Goal: Task Accomplishment & Management: Complete application form

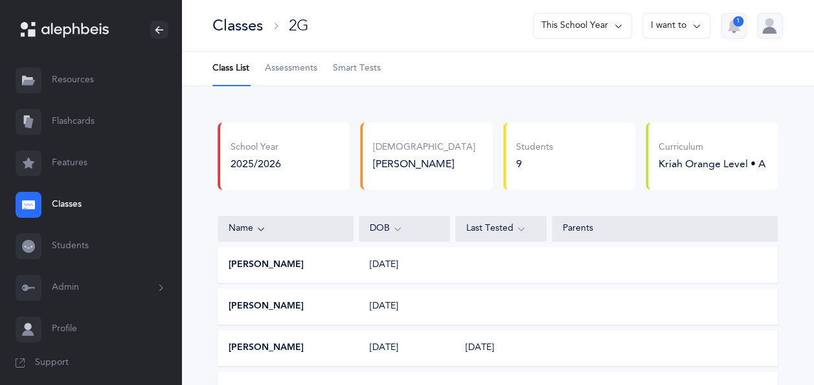
click at [79, 78] on link "Resources" at bounding box center [90, 80] width 181 height 41
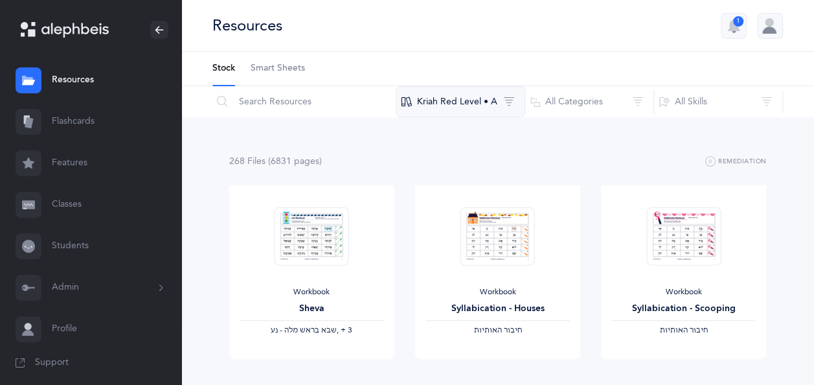
click at [457, 100] on button "Kriah Red Level • A" at bounding box center [460, 101] width 129 height 31
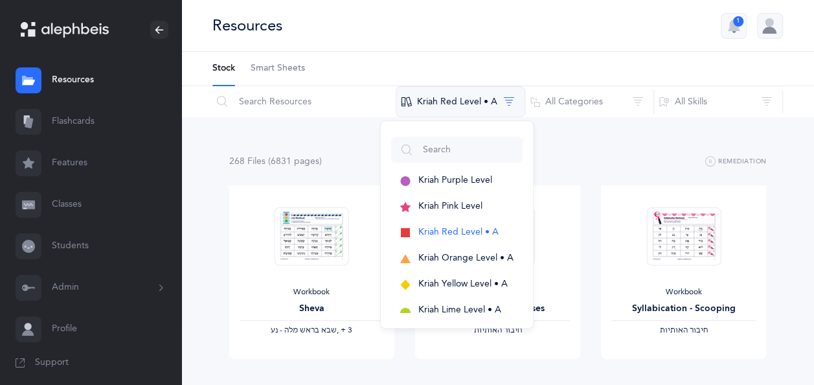
click at [457, 100] on button "Kriah Red Level • A" at bounding box center [460, 101] width 129 height 31
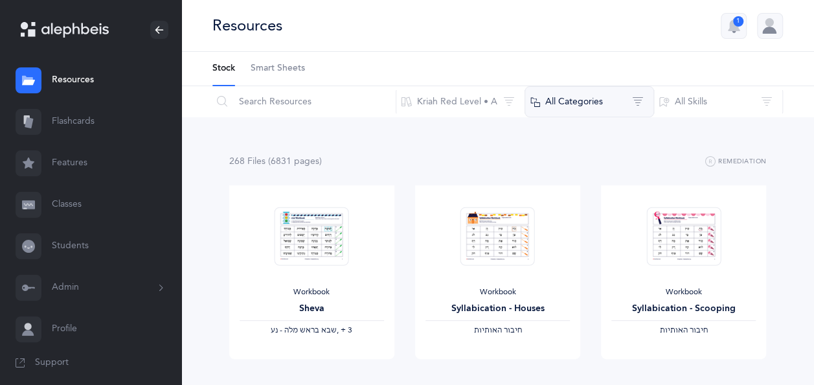
click at [590, 102] on button "All Categories" at bounding box center [588, 101] width 129 height 31
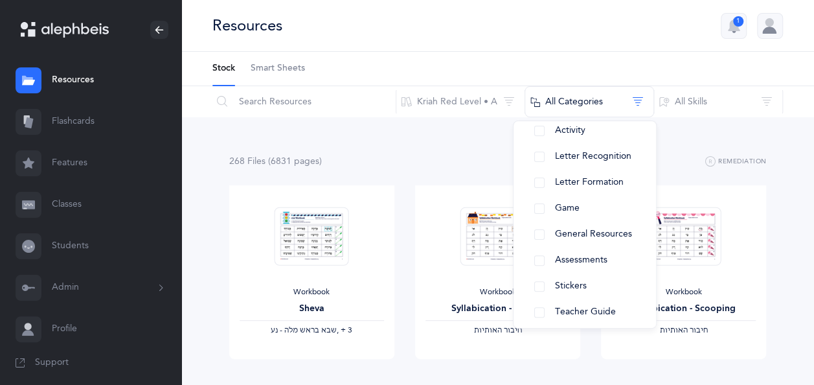
scroll to position [186, 0]
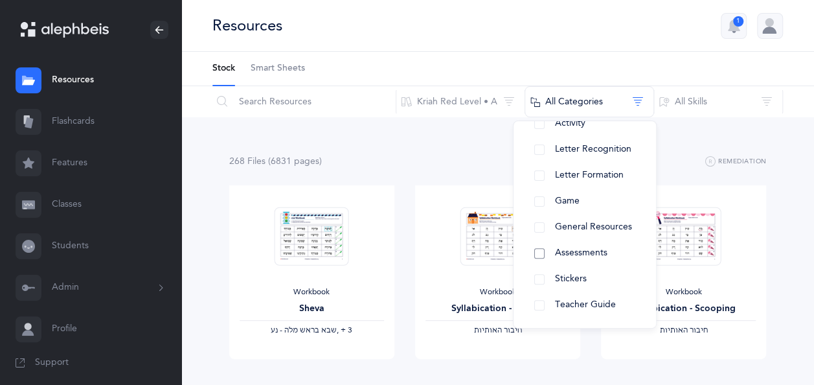
click at [536, 255] on button "Assessments" at bounding box center [585, 253] width 122 height 26
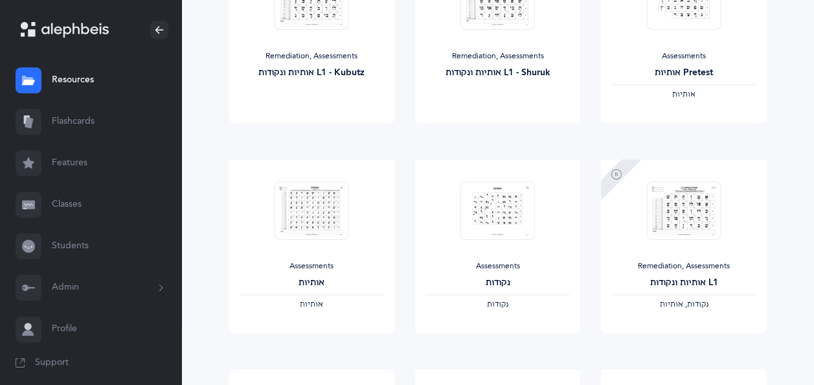
scroll to position [659, 0]
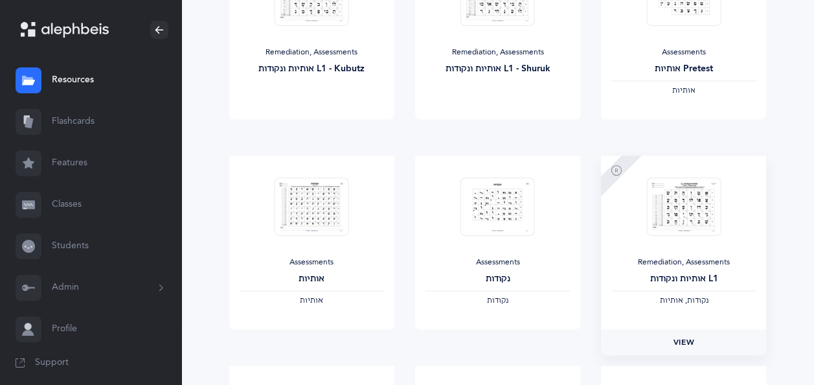
click at [672, 347] on link "View" at bounding box center [683, 342] width 165 height 26
click at [80, 210] on link "Classes" at bounding box center [90, 204] width 181 height 41
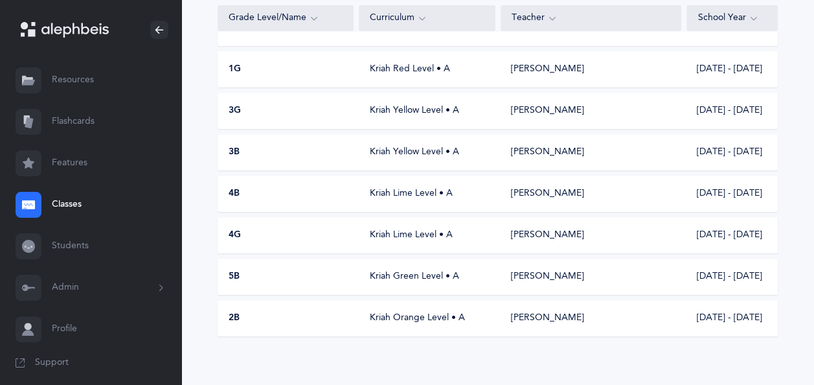
scroll to position [212, 0]
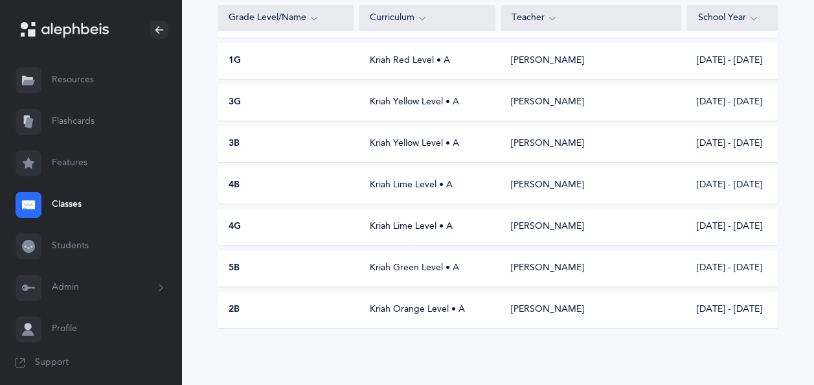
click at [337, 315] on div "2B" at bounding box center [286, 309] width 136 height 13
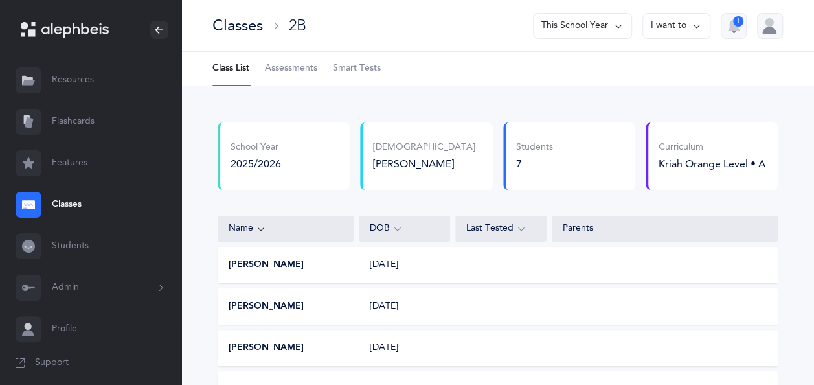
click at [305, 65] on span "Assessments" at bounding box center [291, 68] width 52 height 13
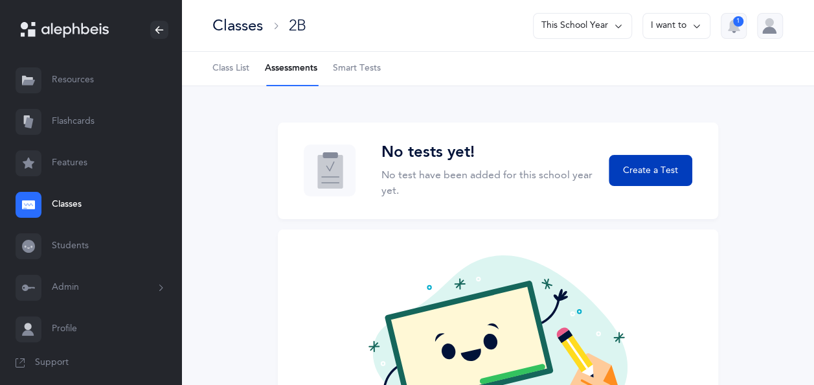
click at [645, 160] on button "Create a Test" at bounding box center [649, 170] width 83 height 31
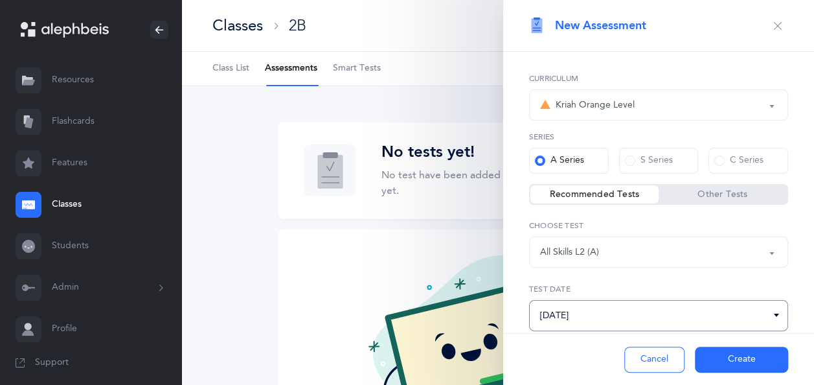
click at [633, 315] on input "[DATE]" at bounding box center [658, 315] width 259 height 31
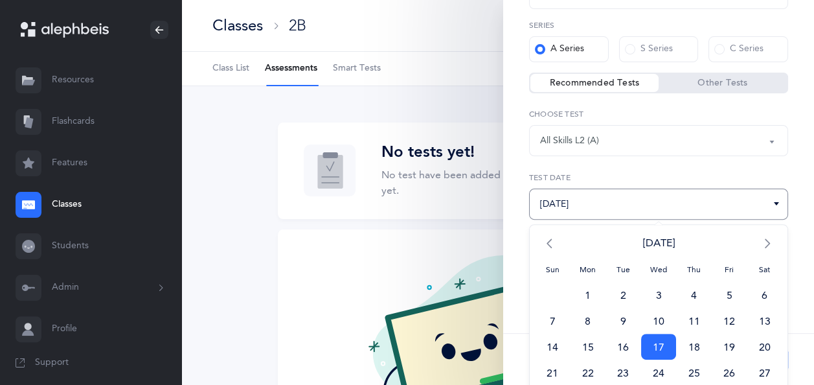
scroll to position [143, 0]
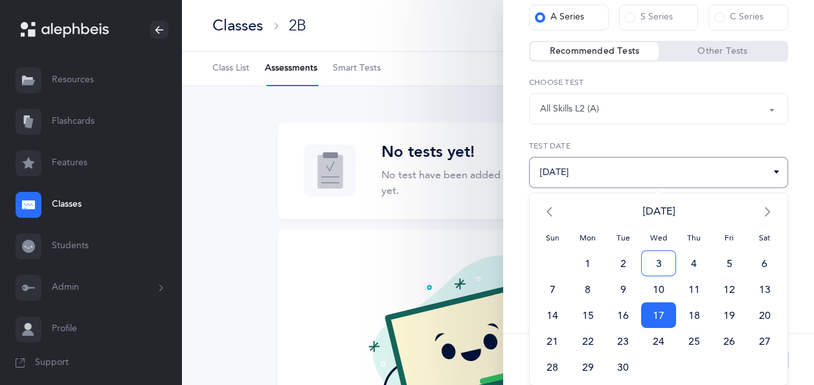
click at [654, 252] on span "3" at bounding box center [659, 263] width 36 height 26
type input "[DATE]"
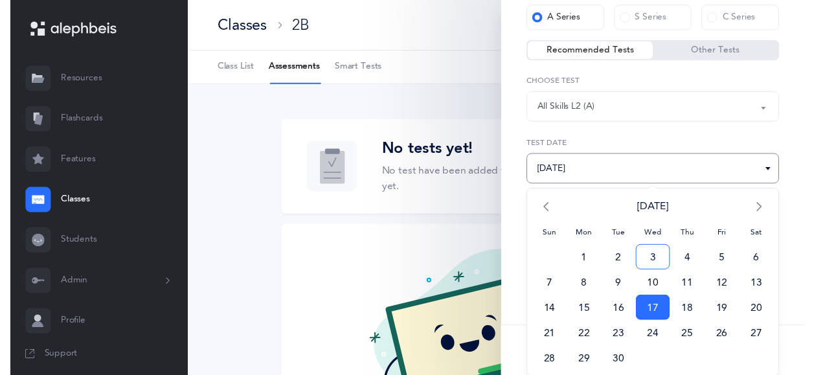
scroll to position [34, 0]
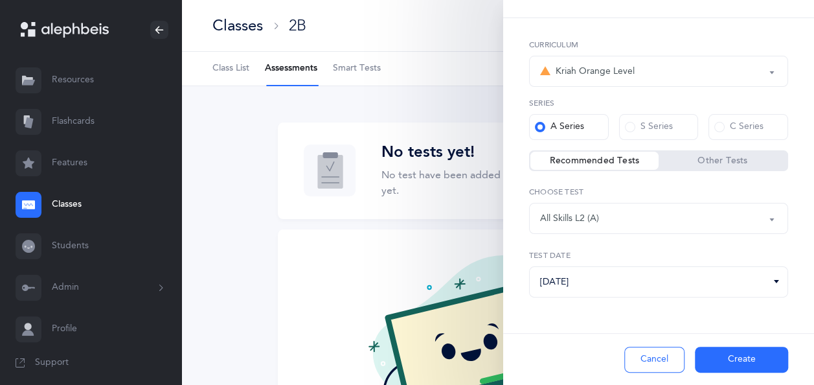
click at [755, 355] on button "Create" at bounding box center [741, 359] width 93 height 26
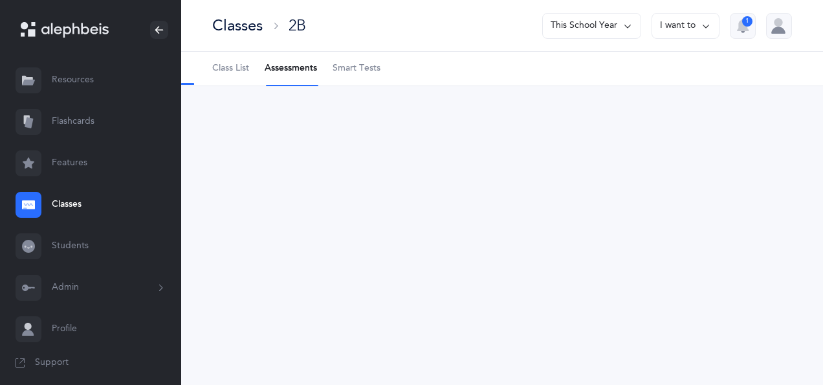
select select "13"
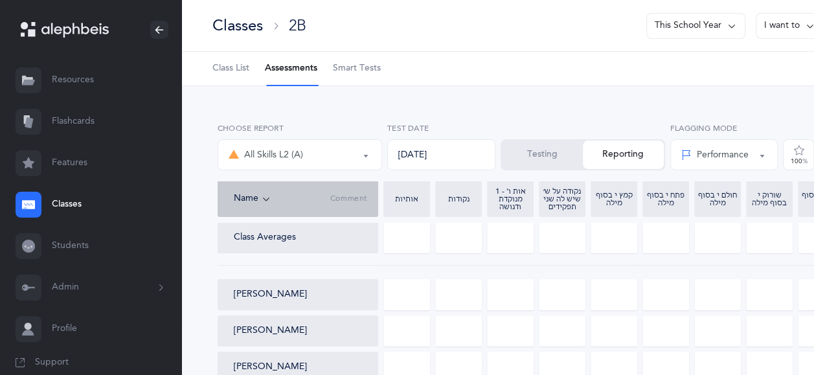
click at [555, 152] on button "Testing" at bounding box center [542, 154] width 81 height 28
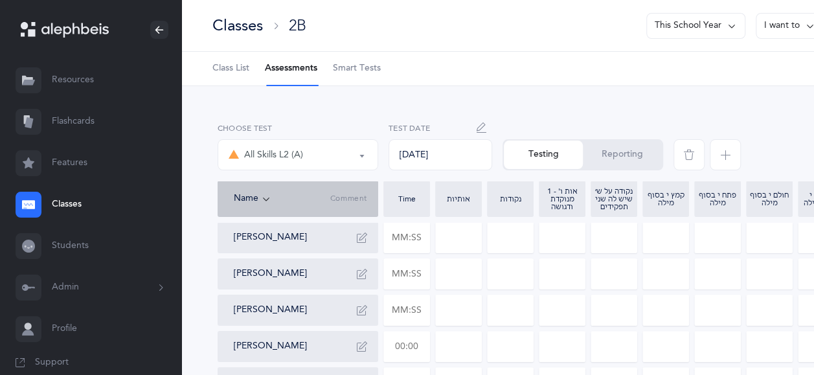
click at [421, 345] on input "text" at bounding box center [406, 346] width 45 height 30
type input "01:07"
type input "0"
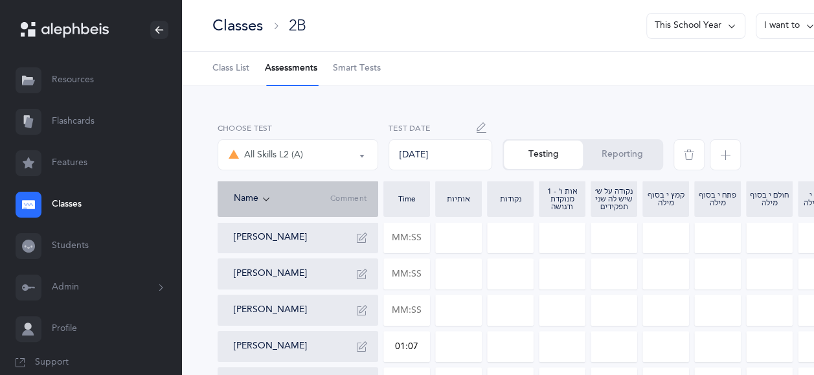
type input "0"
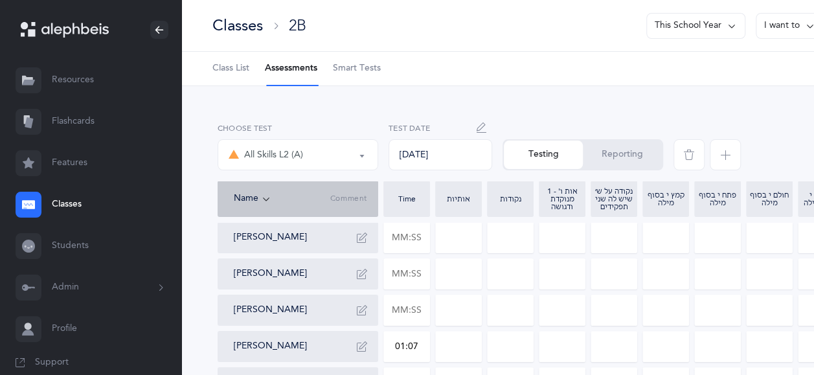
type input "0"
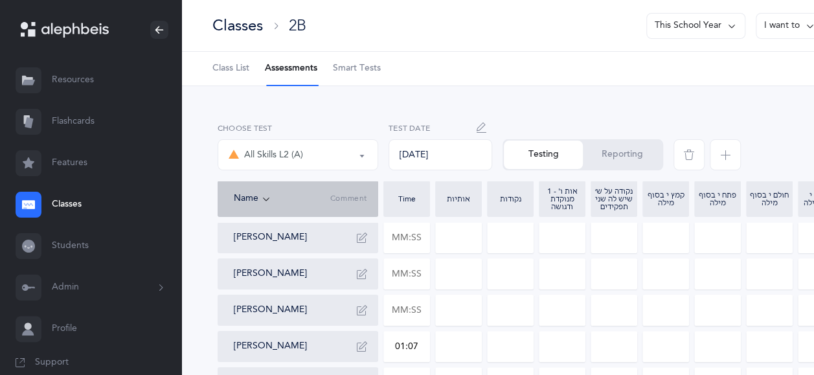
type input "0"
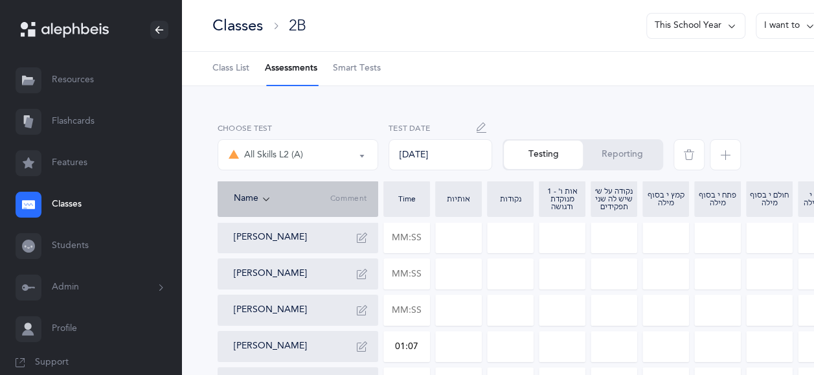
type input "0"
click at [691, 117] on div "All Skills L2 (A) All Skills L2 (A) Choose test [DATE] Test Date Testing Report…" at bounding box center [554, 148] width 684 height 63
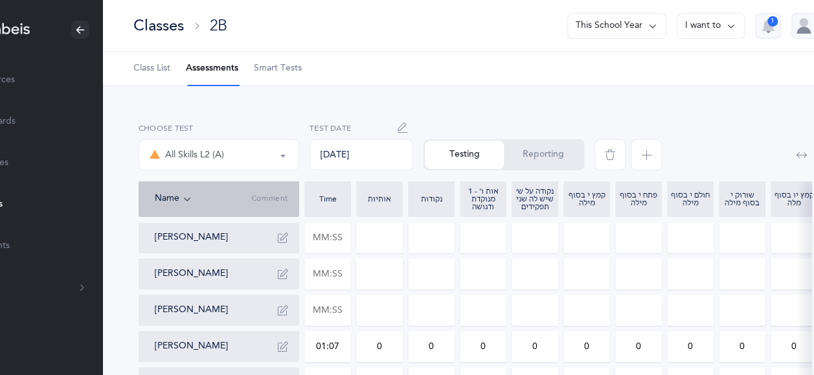
scroll to position [0, 80]
click at [590, 344] on input "0" at bounding box center [585, 346] width 45 height 30
type input "1"
click at [642, 348] on input "0" at bounding box center [637, 346] width 45 height 30
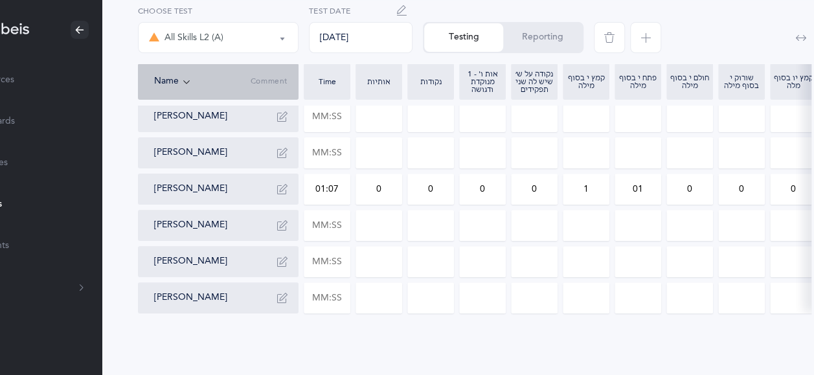
scroll to position [168, 80]
type input "01"
click at [340, 286] on input "text" at bounding box center [326, 297] width 45 height 30
type input "02:21"
type input "0"
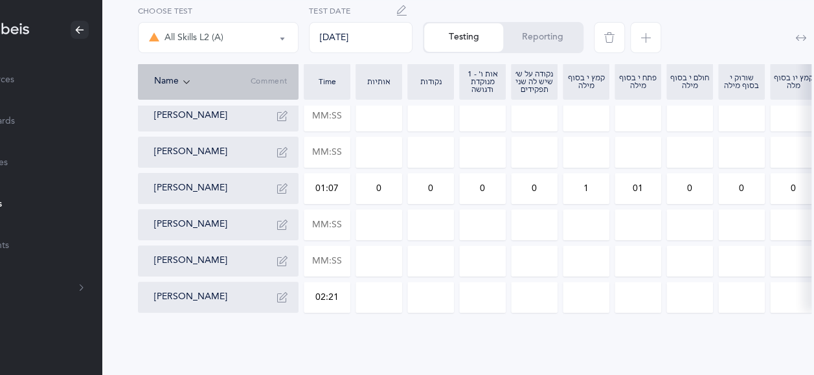
type input "0"
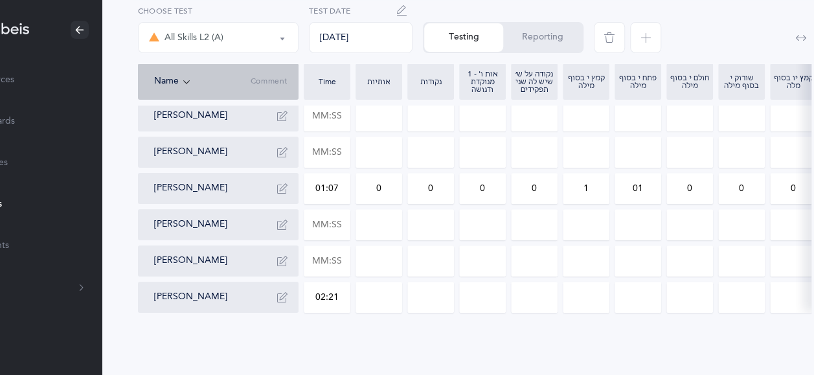
type input "0"
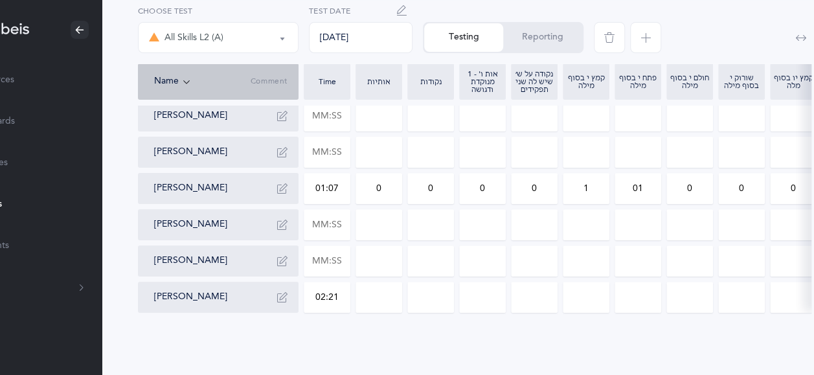
type input "0"
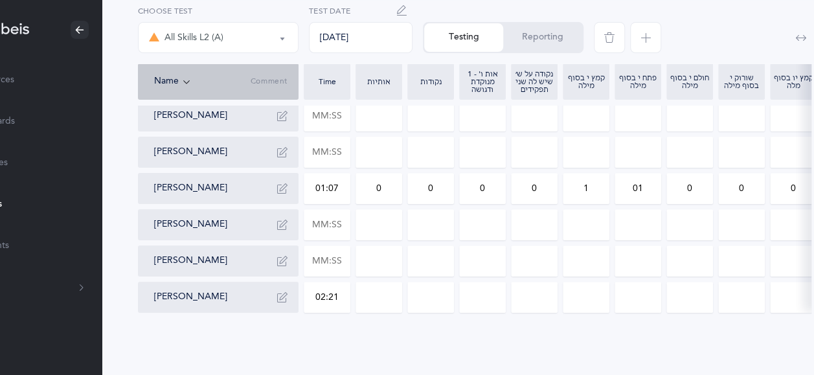
type input "0"
click at [794, 282] on input "0" at bounding box center [792, 297] width 45 height 30
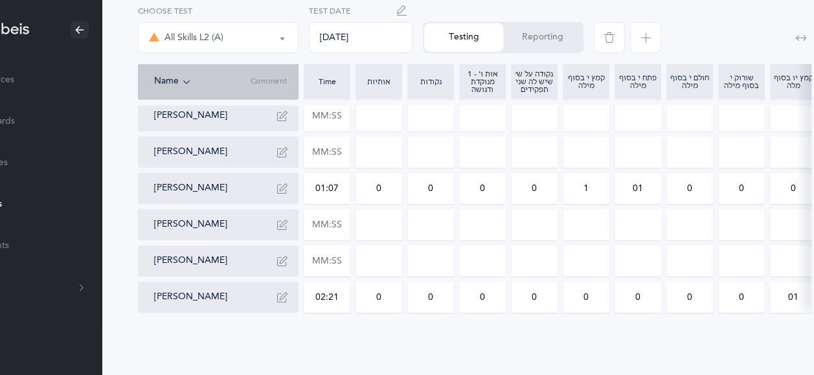
drag, startPoint x: 794, startPoint y: 282, endPoint x: 660, endPoint y: 162, distance: 179.2
click at [660, 162] on div "[PERSON_NAME] [PERSON_NAME] [PERSON_NAME] [PERSON_NAME] 01:07 0 0 0 0 1 01 0 0 …" at bounding box center [762, 188] width 1248 height 249
type input "01"
click at [590, 289] on input "0" at bounding box center [585, 297] width 45 height 30
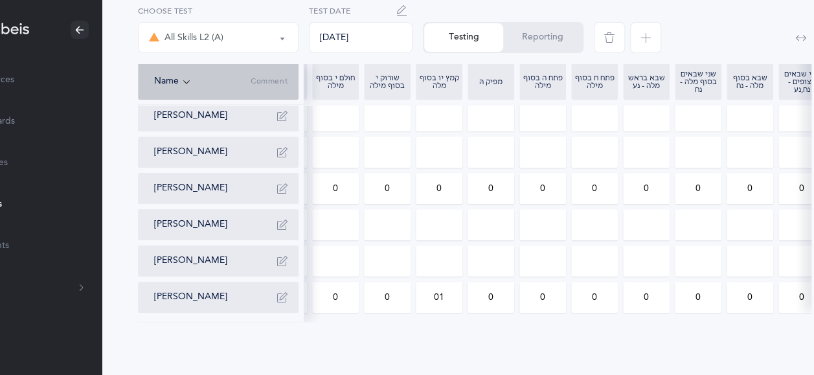
scroll to position [0, 371]
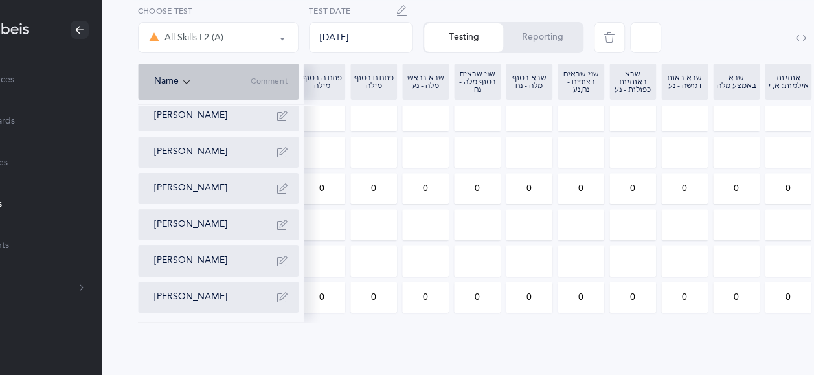
type input "01"
click at [742, 287] on input "0" at bounding box center [735, 297] width 45 height 30
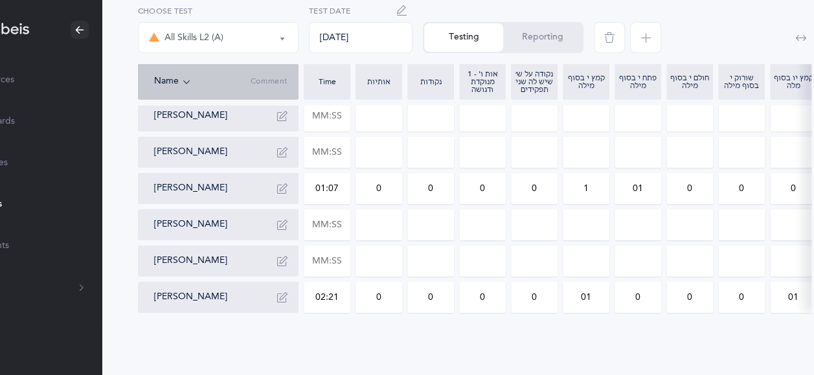
type input "01"
click at [439, 173] on input "0" at bounding box center [430, 188] width 45 height 30
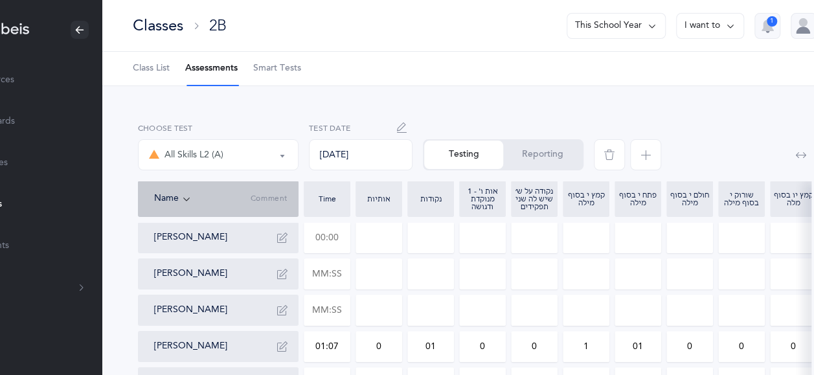
type input "01"
click at [340, 237] on input "text" at bounding box center [326, 238] width 45 height 30
type input "03:00"
type input "0"
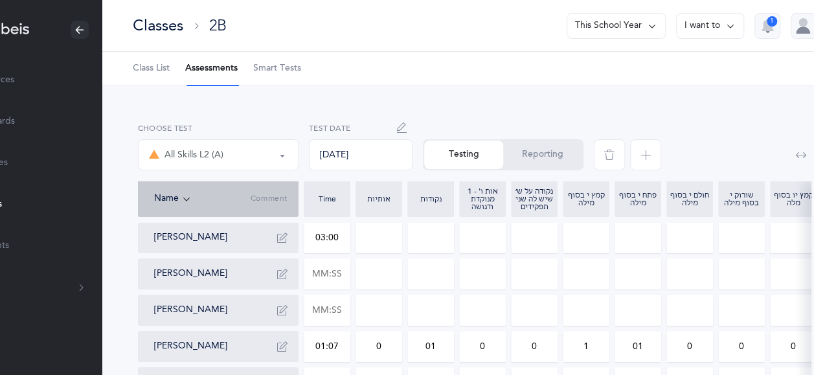
type input "0"
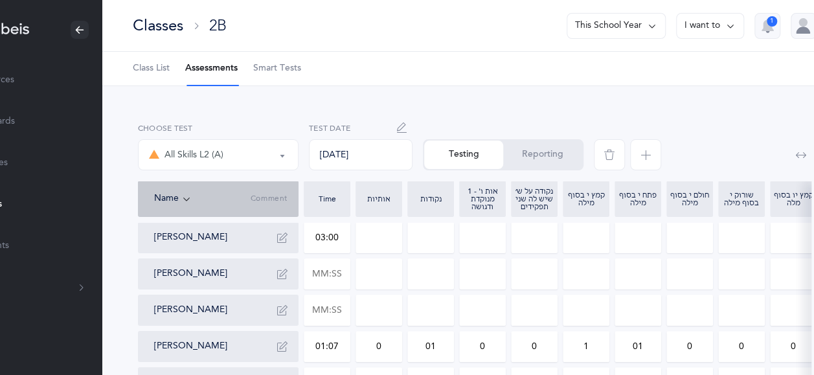
type input "0"
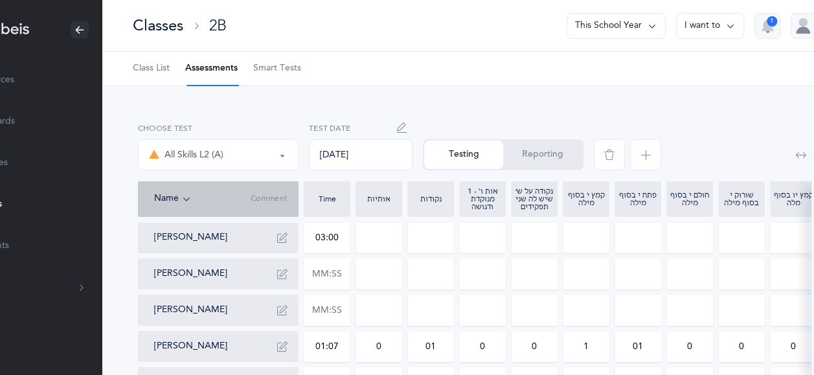
type input "0"
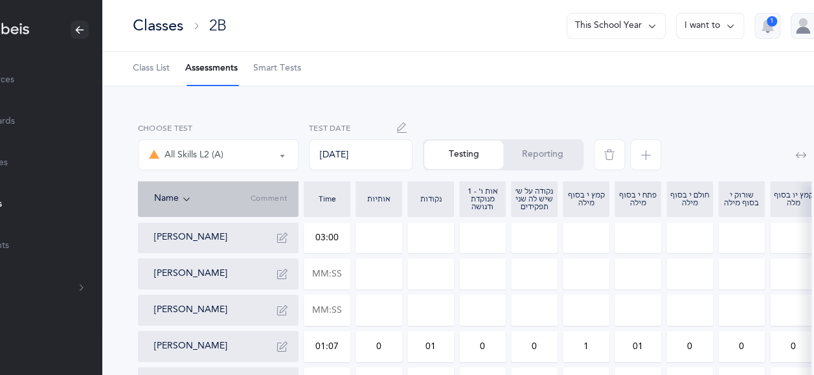
type input "0"
click at [289, 238] on button "button" at bounding box center [282, 237] width 21 height 21
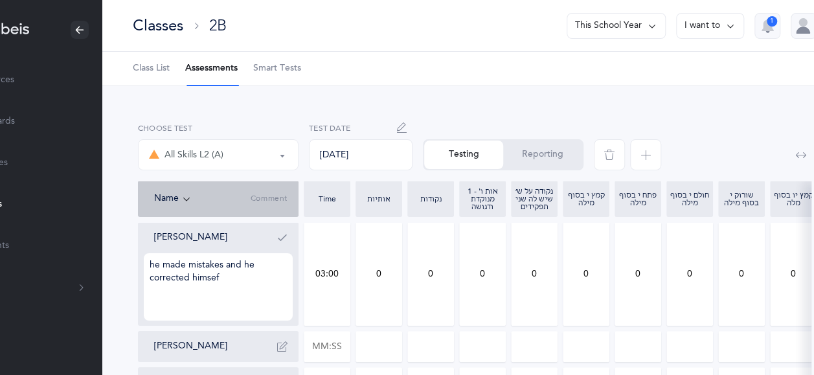
type textarea "he made mistakes and he corrected himsef"
click at [289, 238] on button "button" at bounding box center [282, 237] width 21 height 21
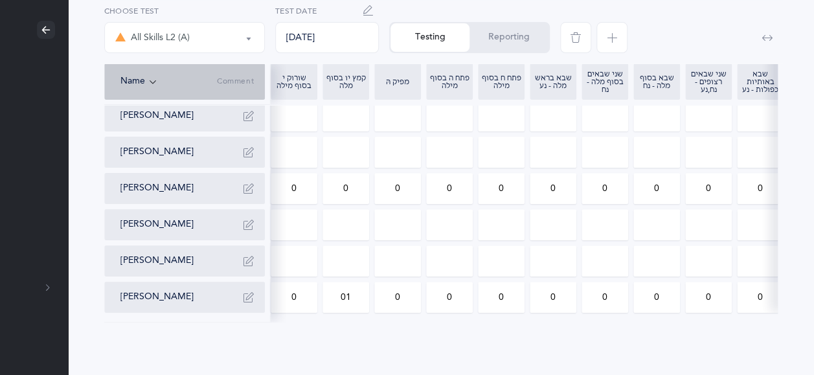
scroll to position [0, 421]
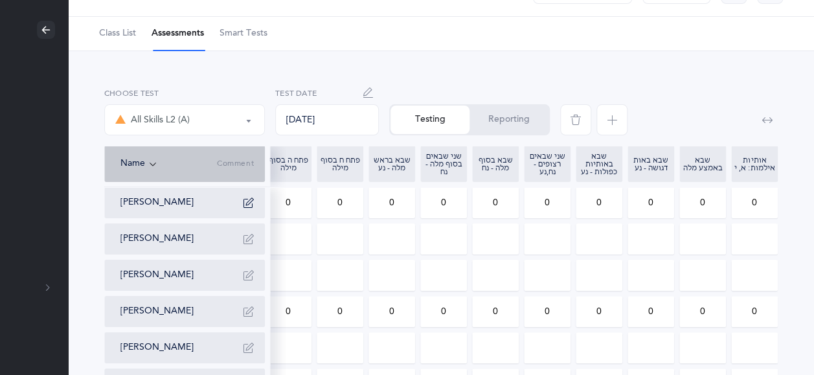
click at [601, 199] on input "0" at bounding box center [598, 203] width 45 height 30
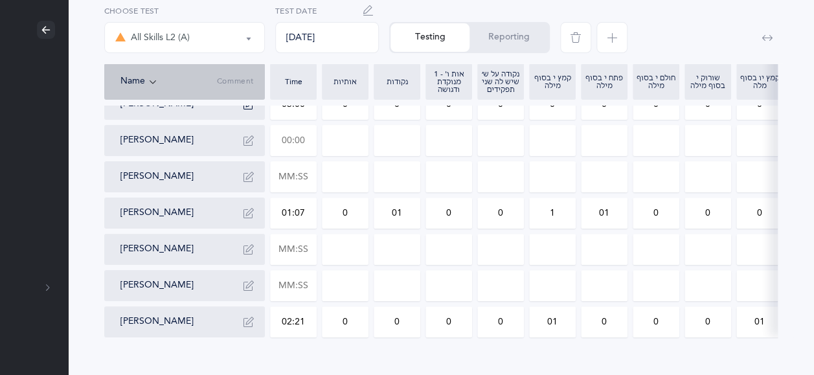
type input "1"
click at [307, 142] on input "text" at bounding box center [293, 141] width 45 height 30
type input "01:14"
type input "0"
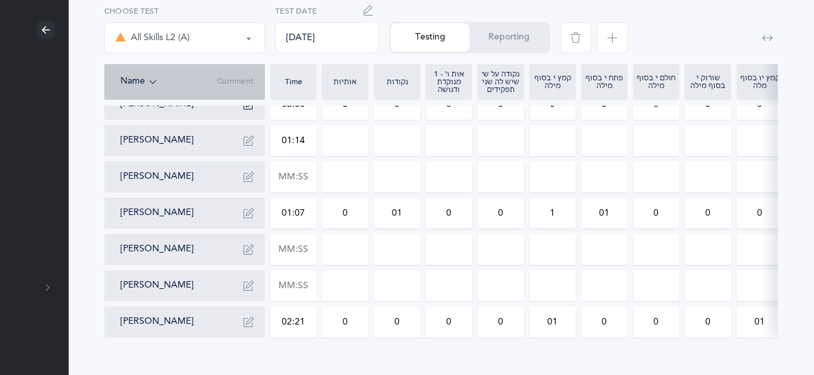
type input "0"
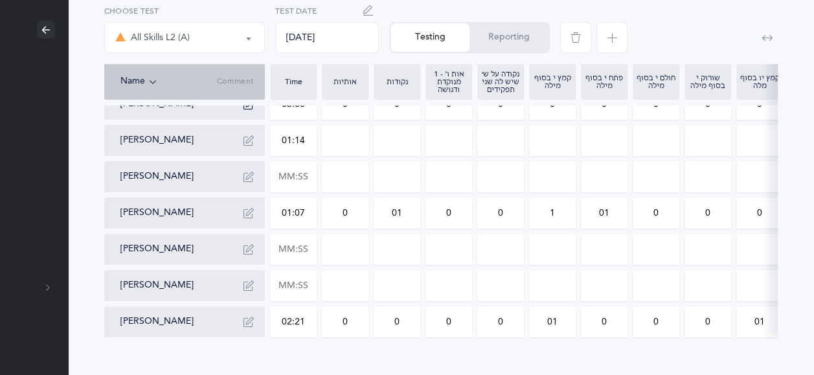
type input "0"
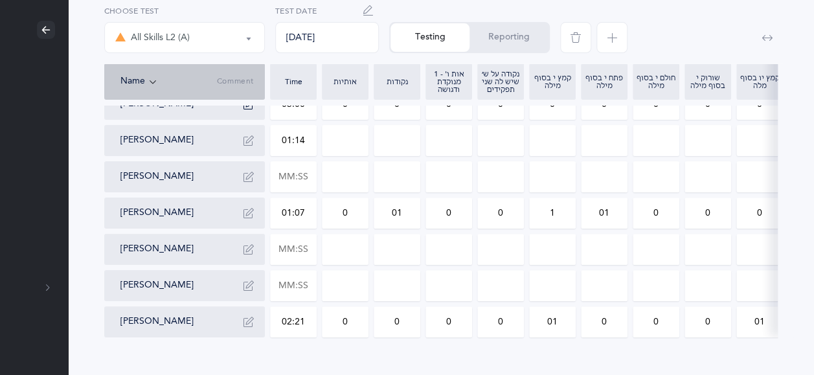
type input "0"
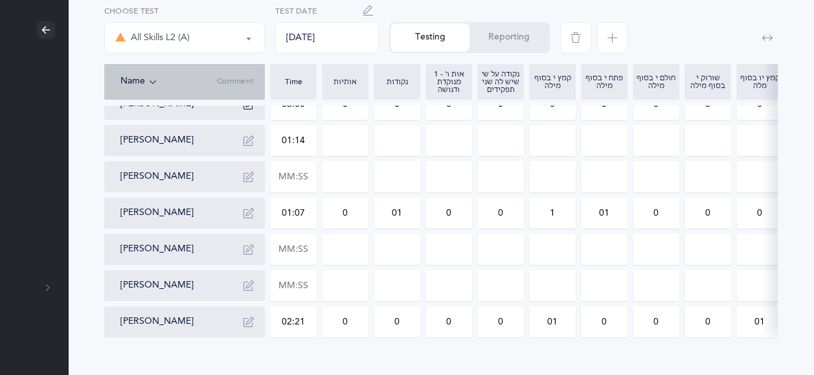
type input "0"
click at [207, 175] on div "[PERSON_NAME]" at bounding box center [189, 176] width 139 height 21
click at [312, 174] on input "text" at bounding box center [293, 177] width 45 height 30
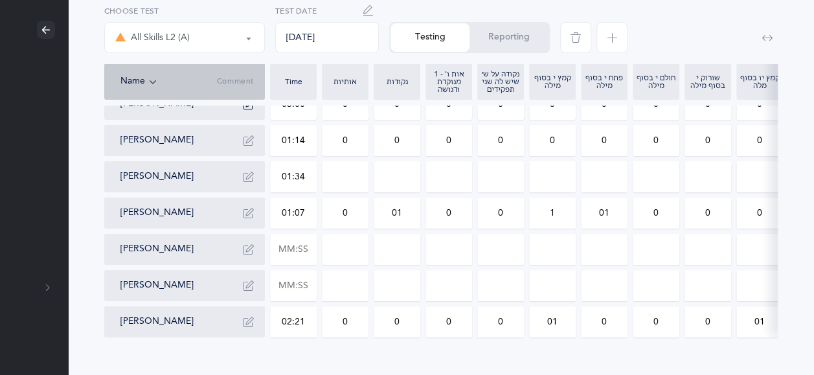
type input "01:34"
type input "0"
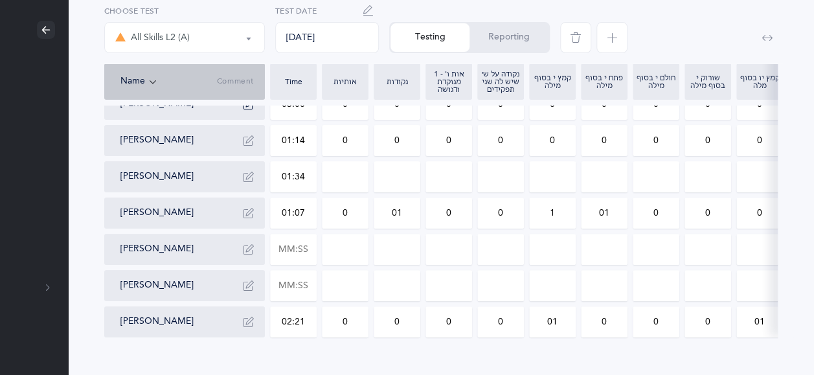
type input "0"
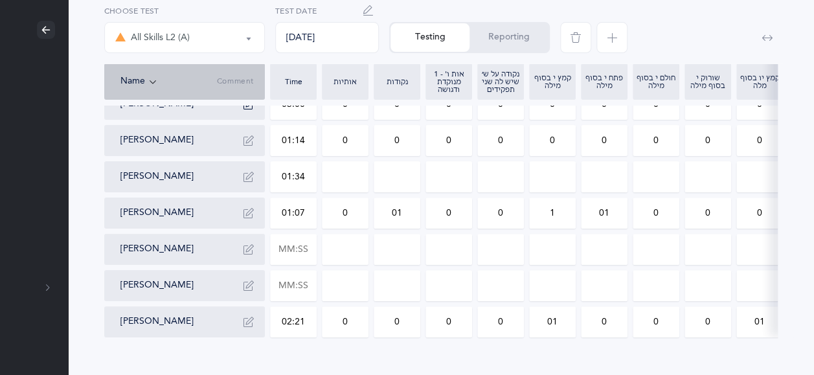
type input "0"
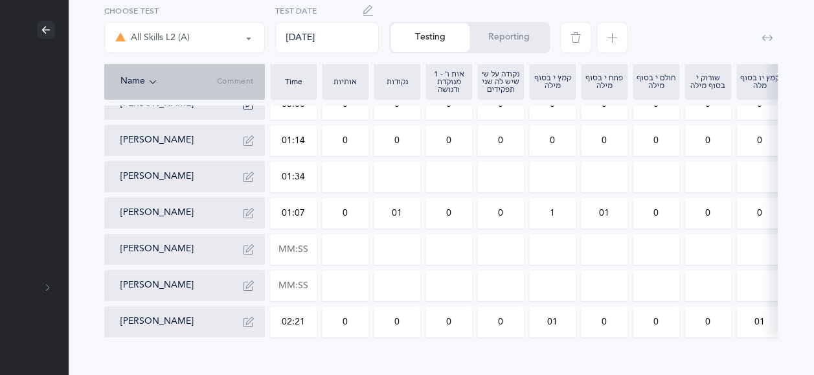
type input "0"
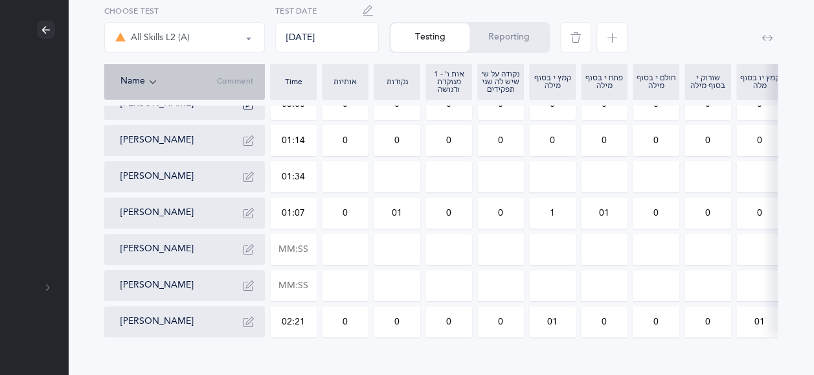
type input "0"
click at [198, 250] on div "[PERSON_NAME]" at bounding box center [189, 249] width 139 height 21
click at [309, 249] on input "text" at bounding box center [293, 249] width 45 height 30
click at [402, 250] on input at bounding box center [396, 249] width 45 height 30
type input "03:35"
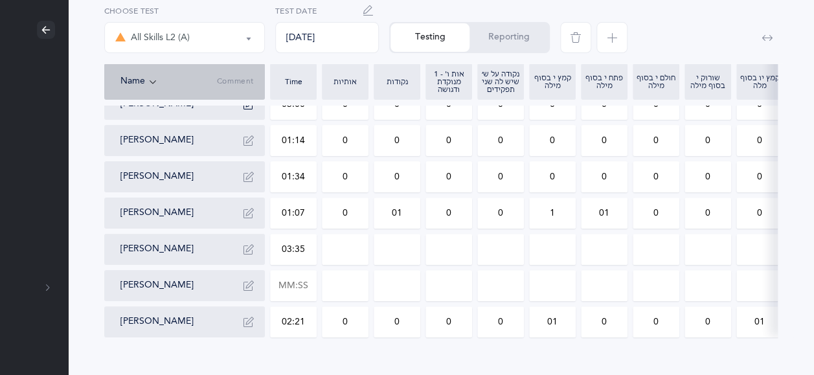
type input "0"
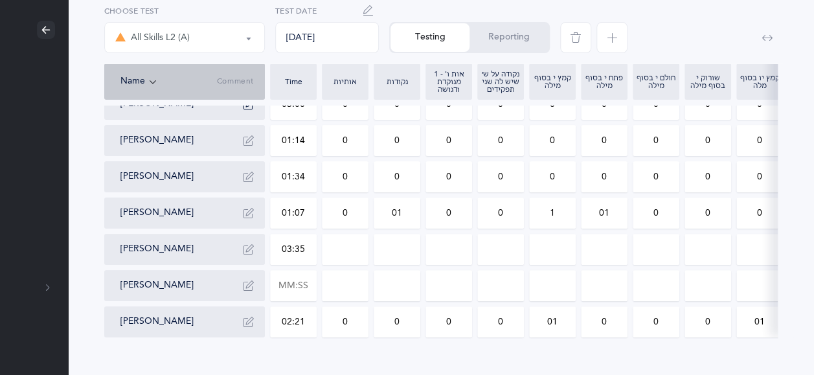
type input "0"
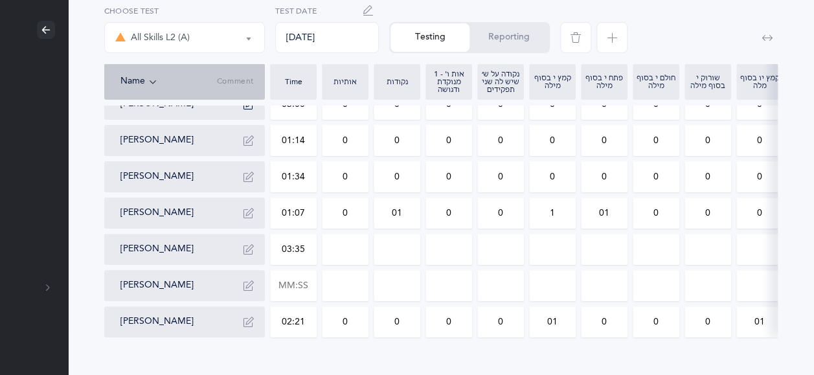
type input "0"
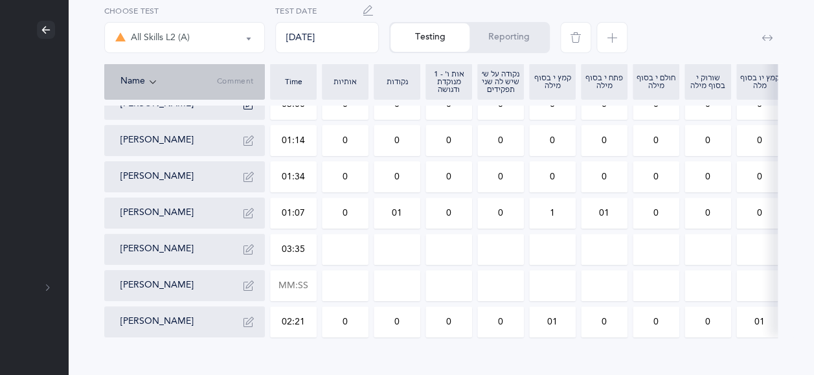
type input "0"
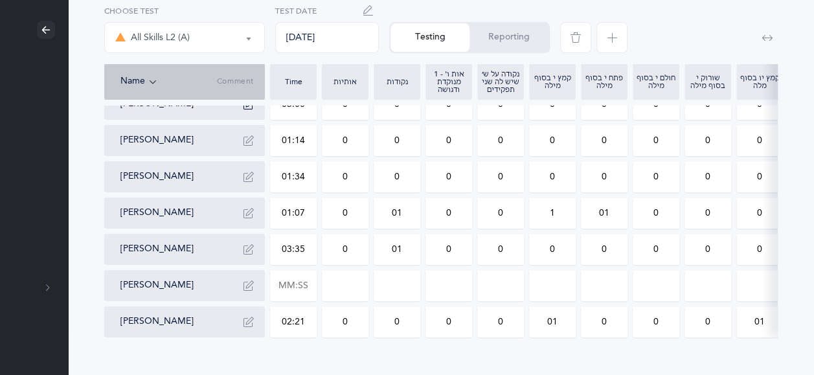
type input "01"
click at [242, 243] on button "button" at bounding box center [248, 249] width 21 height 21
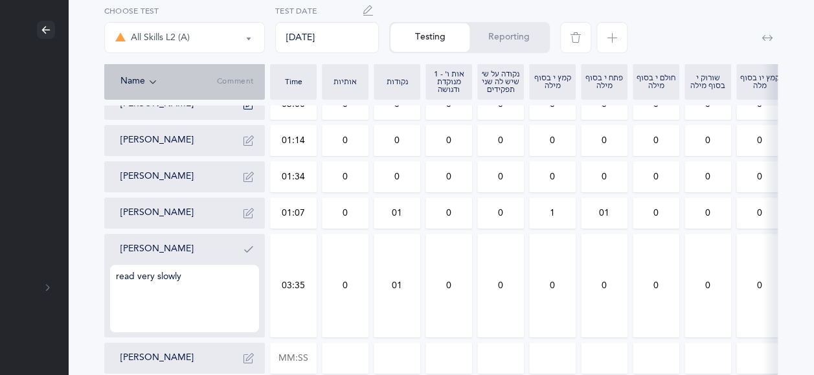
type textarea "read very slowly"
click at [242, 243] on button "button" at bounding box center [248, 249] width 21 height 21
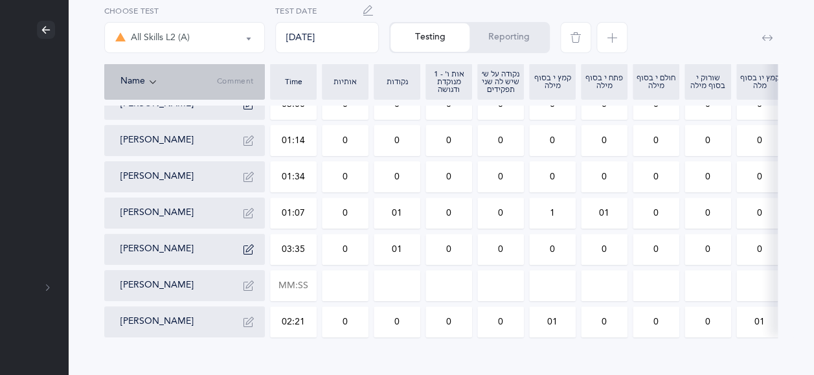
click at [509, 249] on input "0" at bounding box center [500, 249] width 45 height 30
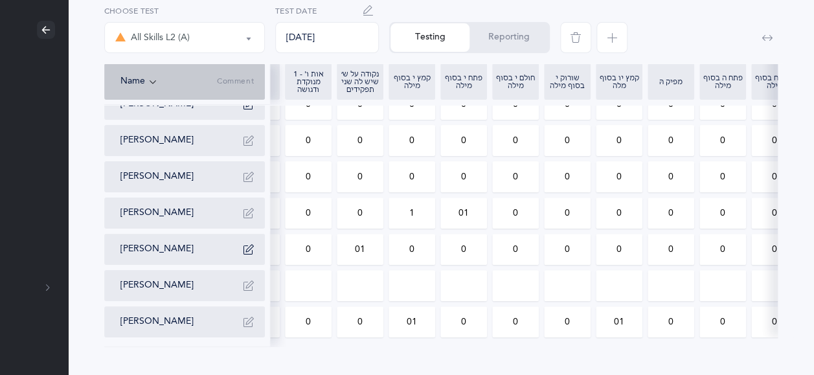
scroll to position [0, 165]
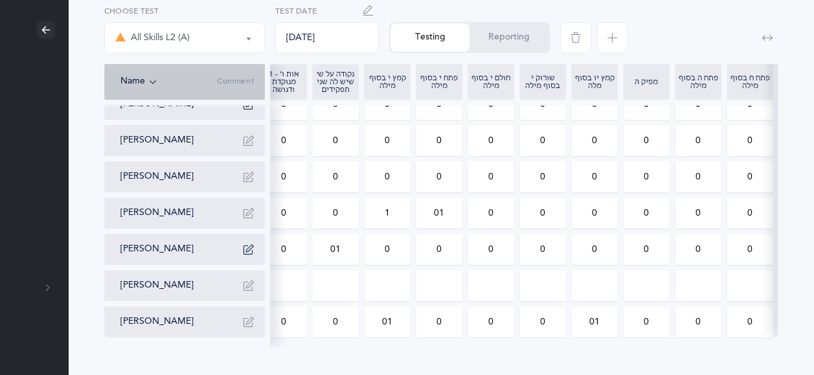
type input "01"
click at [599, 244] on input "0" at bounding box center [594, 249] width 45 height 30
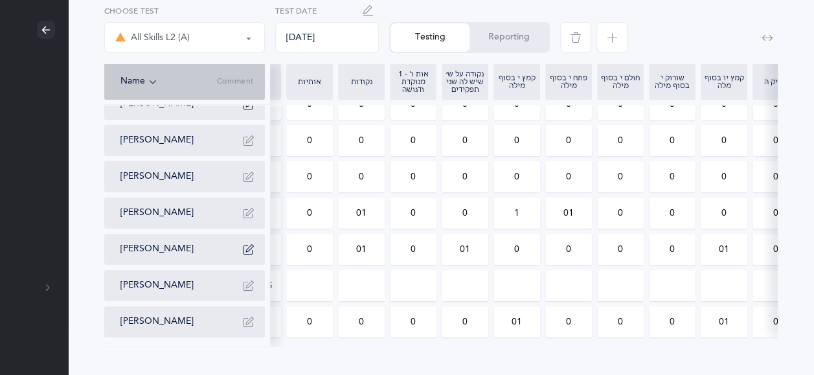
scroll to position [0, 95]
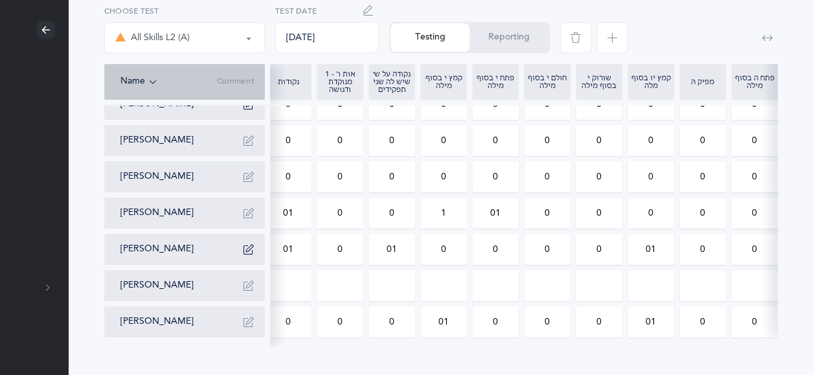
type input "01"
click at [449, 246] on input "0" at bounding box center [443, 249] width 45 height 30
type input "01"
click at [397, 246] on input "01" at bounding box center [391, 249] width 45 height 30
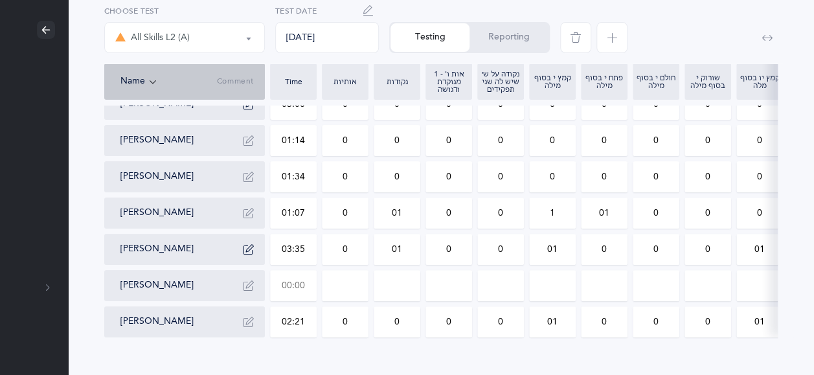
type input "0"
click at [311, 285] on input "text" at bounding box center [293, 286] width 45 height 30
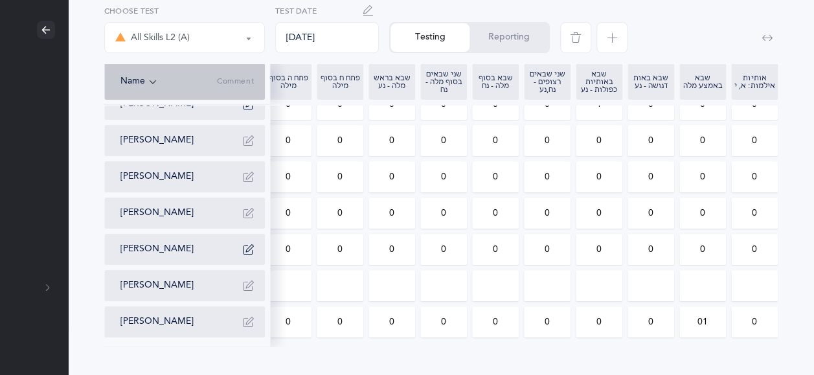
type input "01:49"
type input "0"
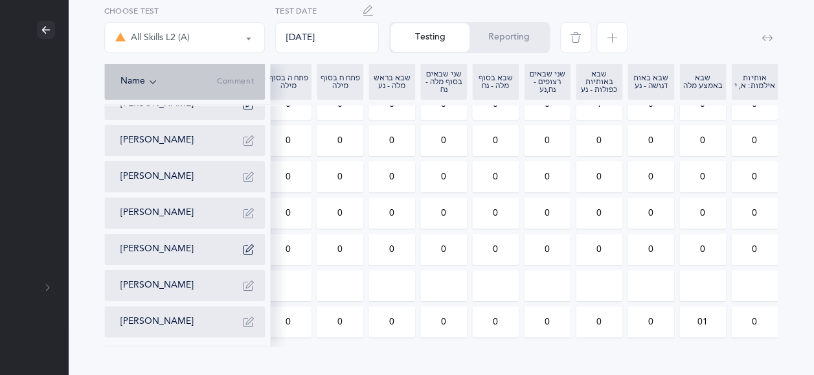
type input "0"
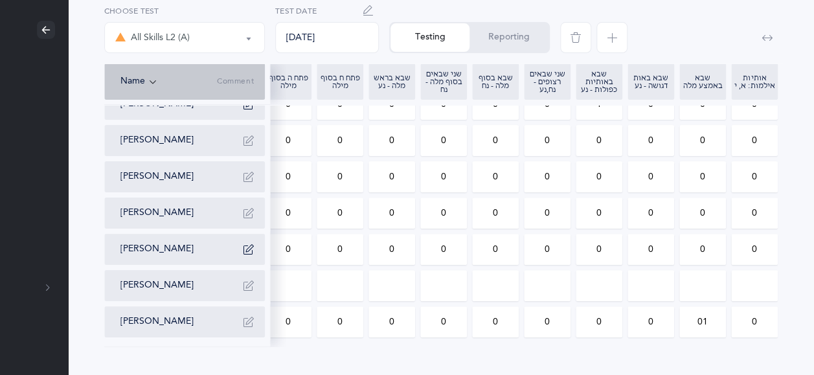
type input "0"
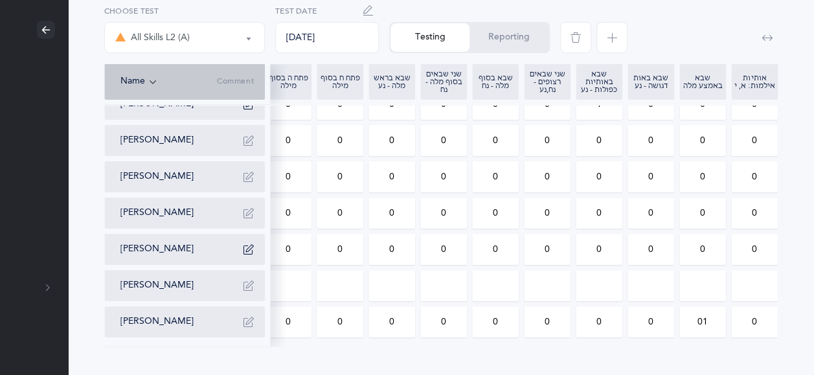
type input "0"
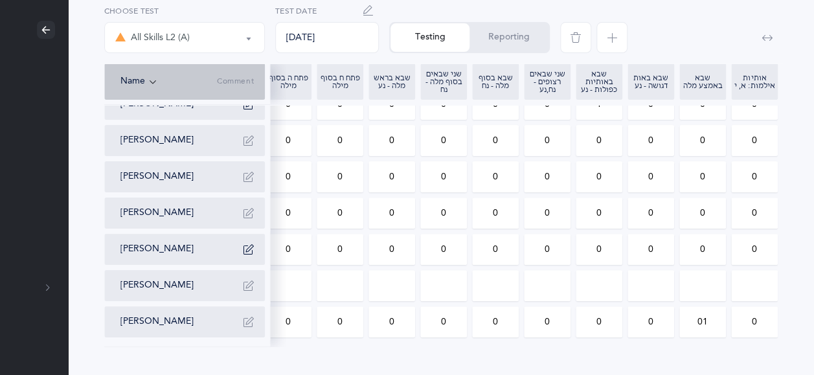
type input "0"
click at [382, 361] on div "All Skills L2 (A) All Skills L2 (A) Choose test [DATE] Test Date Testing Report…" at bounding box center [441, 176] width 746 height 447
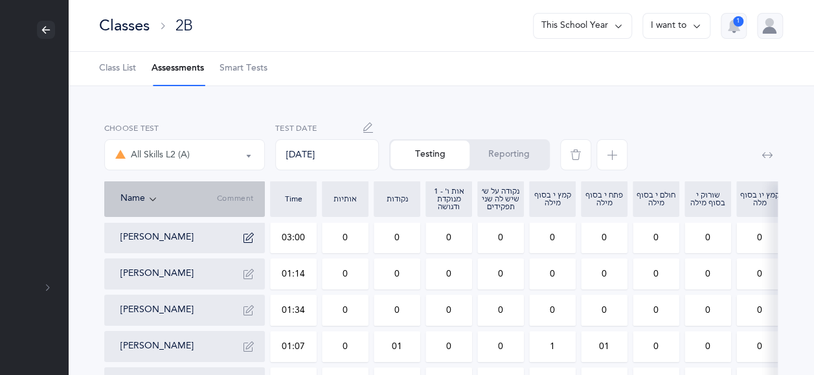
click at [134, 21] on div "Classes" at bounding box center [124, 25] width 50 height 21
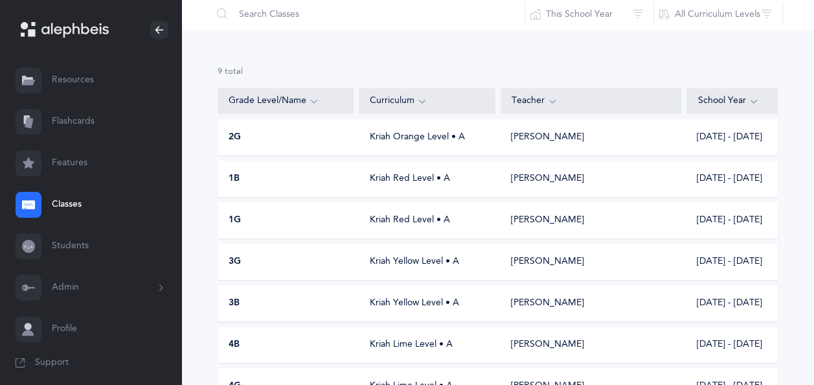
click at [326, 152] on div "2G Kriah Orange Level • A [PERSON_NAME] Goldstein [DATE] - [DATE]" at bounding box center [498, 137] width 560 height 36
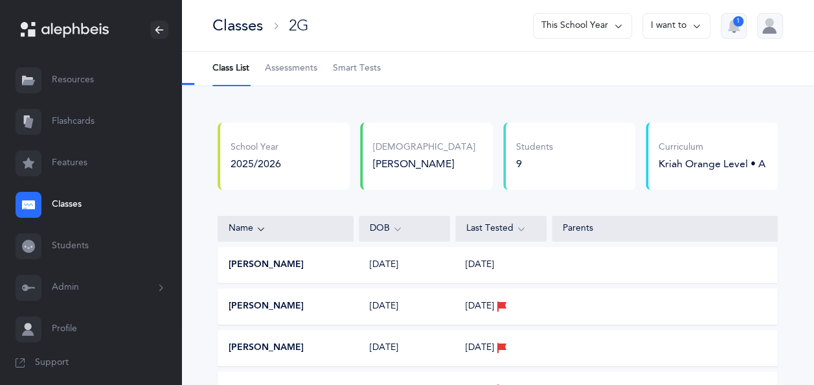
select select "13"
click at [291, 66] on span "Assessments" at bounding box center [291, 68] width 52 height 13
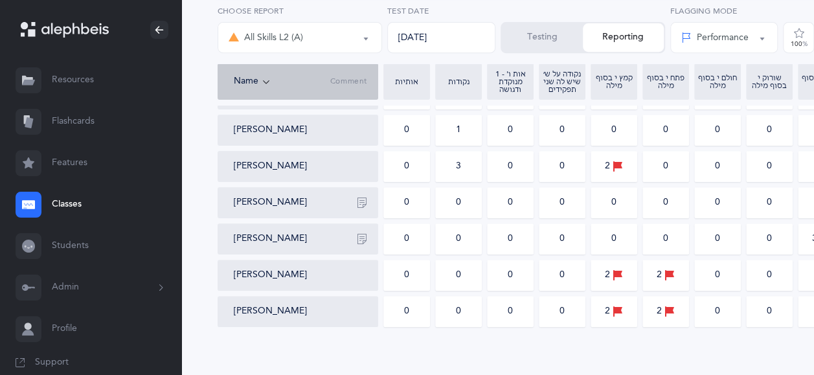
scroll to position [276, 0]
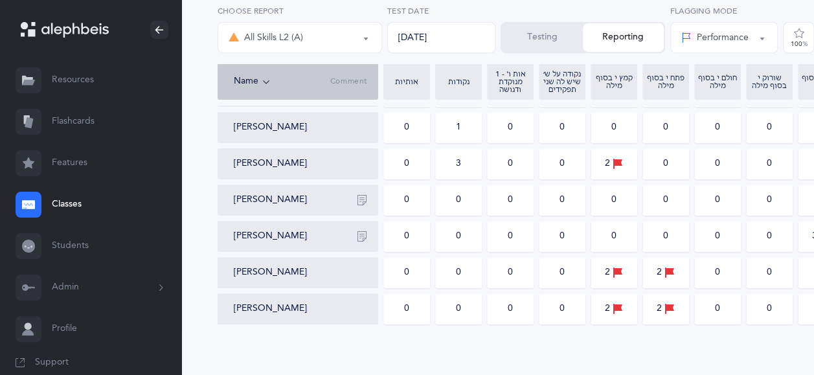
click at [731, 42] on div "Performance" at bounding box center [714, 38] width 67 height 14
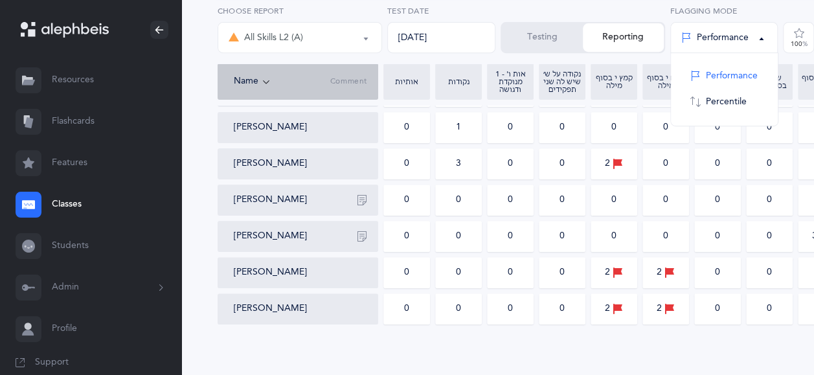
click at [623, 43] on div "Testing Reporting" at bounding box center [582, 37] width 164 height 31
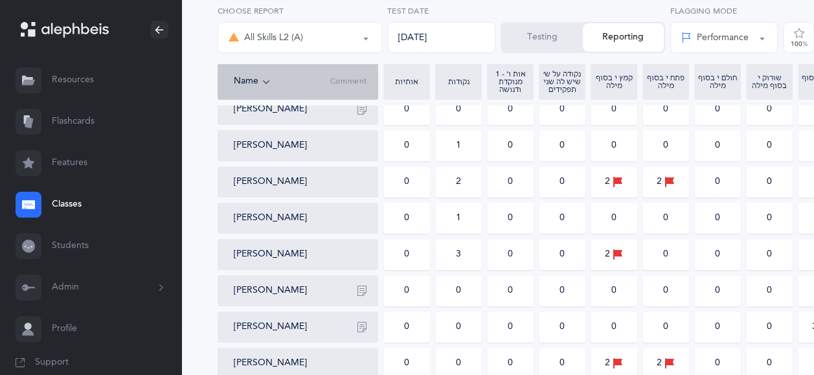
scroll to position [0, 0]
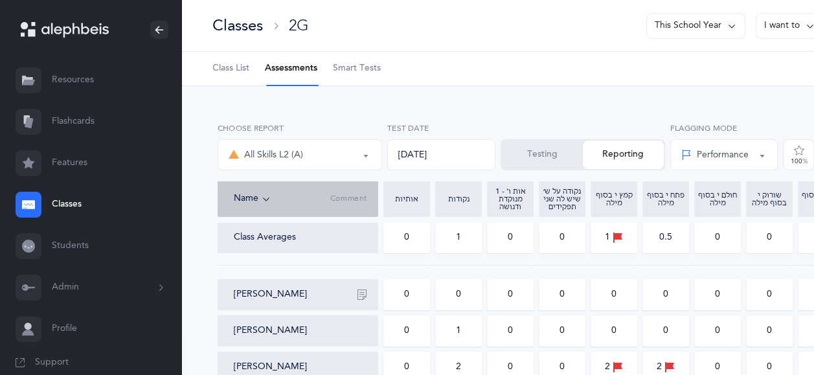
click at [785, 34] on button "I want to" at bounding box center [789, 26] width 68 height 26
click at [760, 118] on button "Print assessments" at bounding box center [766, 112] width 93 height 23
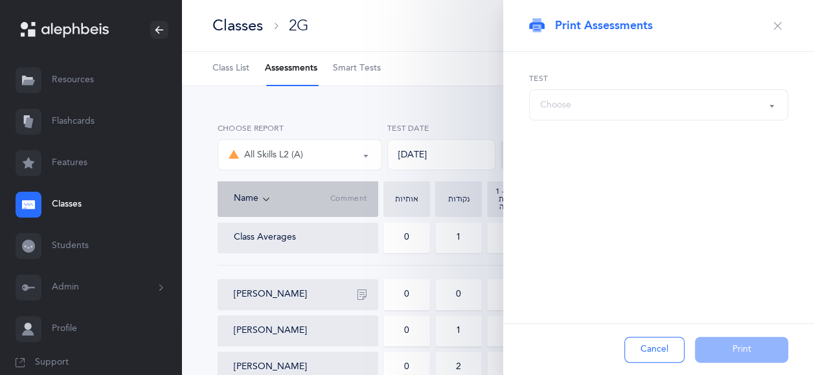
click at [759, 111] on div "Choose" at bounding box center [658, 105] width 237 height 22
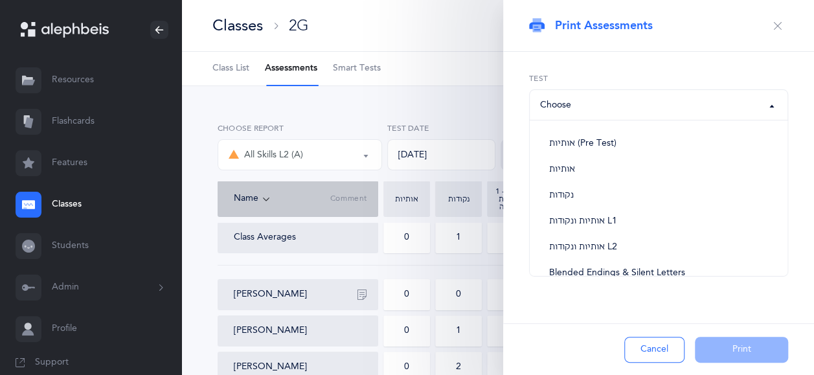
click at [772, 22] on button "button" at bounding box center [777, 26] width 21 height 21
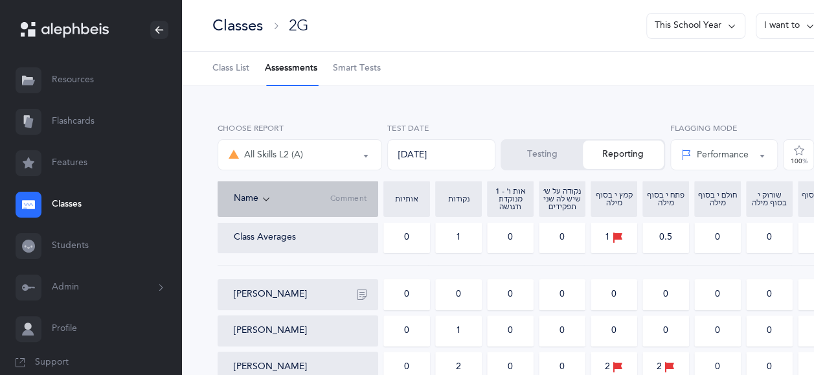
click at [797, 30] on button "I want to" at bounding box center [789, 26] width 68 height 26
click at [763, 64] on button "Print reports" at bounding box center [766, 66] width 93 height 23
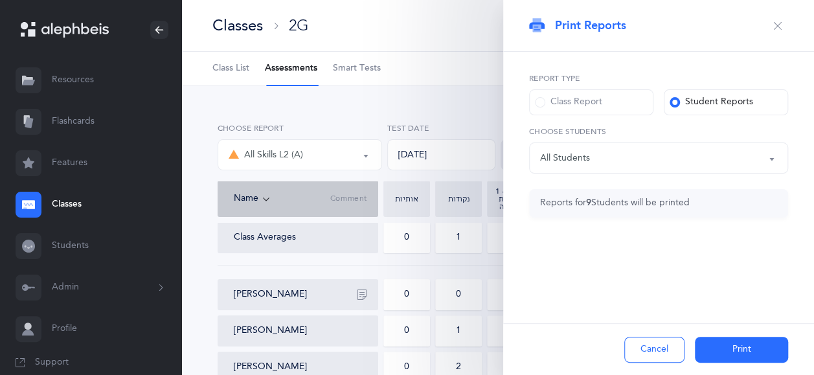
click at [539, 102] on span at bounding box center [540, 102] width 10 height 10
click at [0, 0] on input "Class Report" at bounding box center [0, 0] width 0 height 0
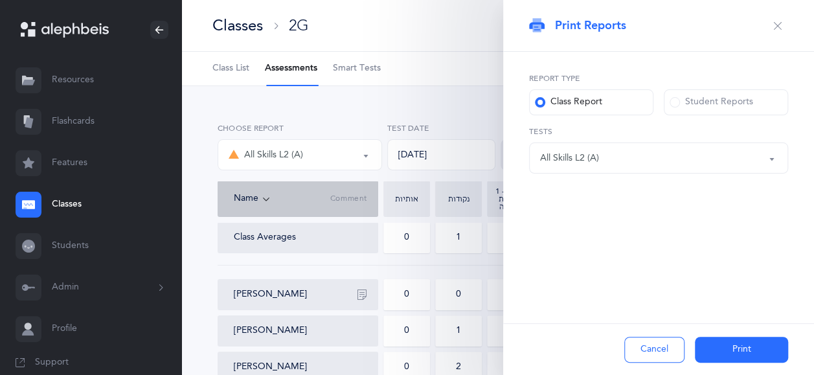
click at [738, 351] on button "Print" at bounding box center [741, 350] width 93 height 26
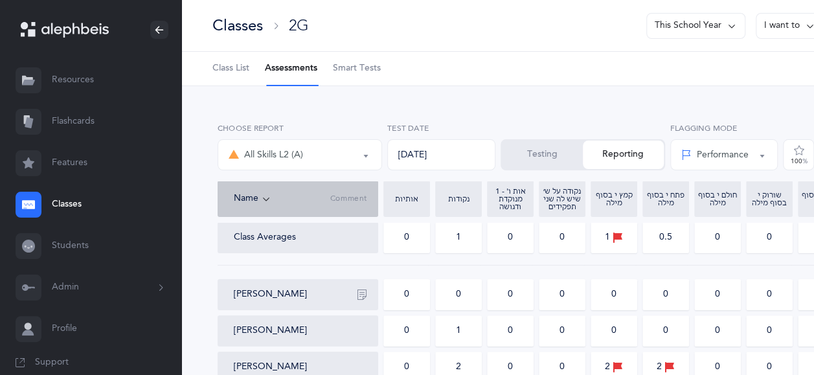
click at [238, 22] on div "Classes" at bounding box center [237, 25] width 50 height 21
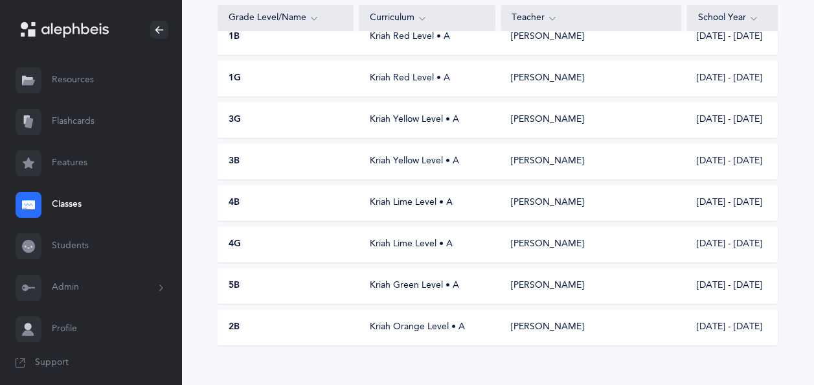
scroll to position [212, 0]
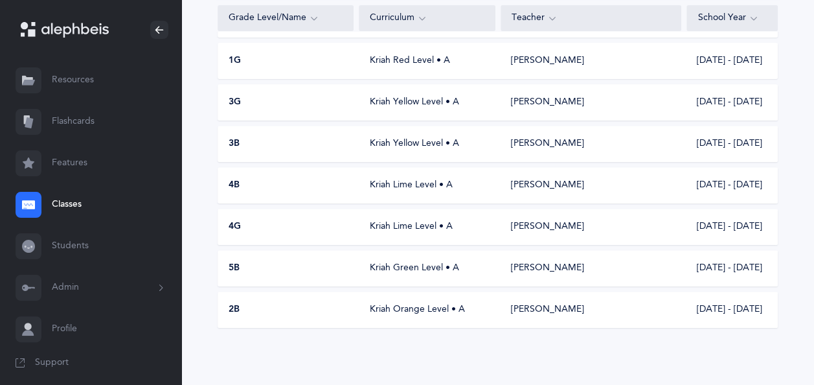
click at [352, 299] on div "2B Kriah Orange Level • A [PERSON_NAME] Goldstein [DATE] - [DATE]" at bounding box center [498, 309] width 560 height 36
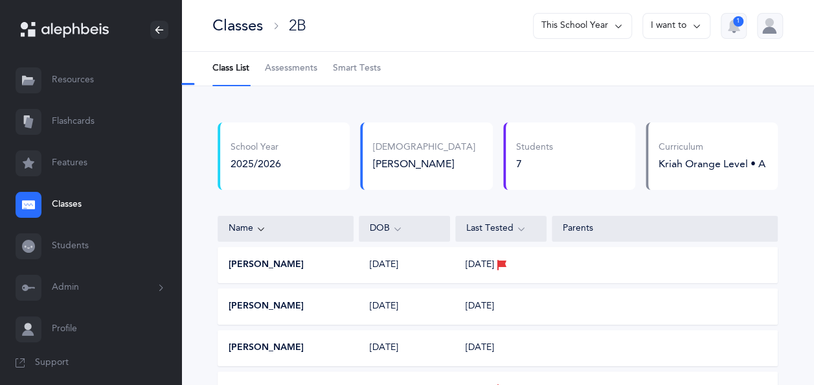
select select "13"
click at [298, 69] on span "Assessments" at bounding box center [291, 68] width 52 height 13
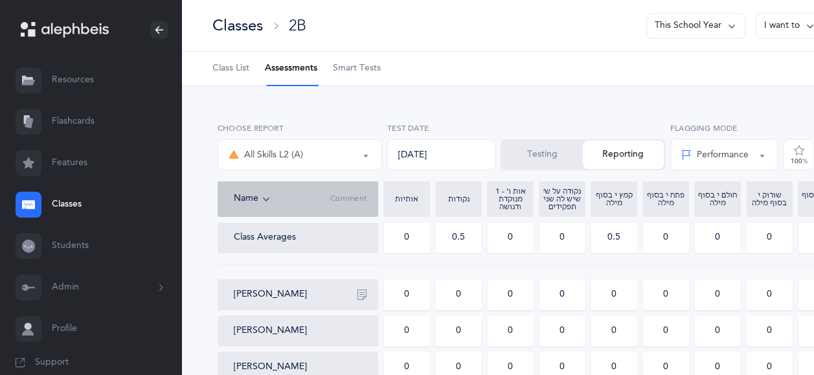
click at [770, 22] on button "I want to" at bounding box center [789, 26] width 68 height 26
click at [755, 71] on button "Print reports" at bounding box center [766, 66] width 93 height 23
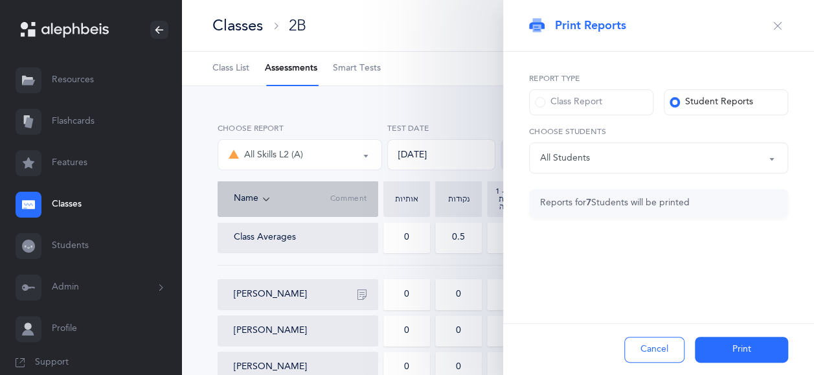
click at [540, 103] on span at bounding box center [540, 102] width 10 height 10
click at [0, 0] on input "Class Report" at bounding box center [0, 0] width 0 height 0
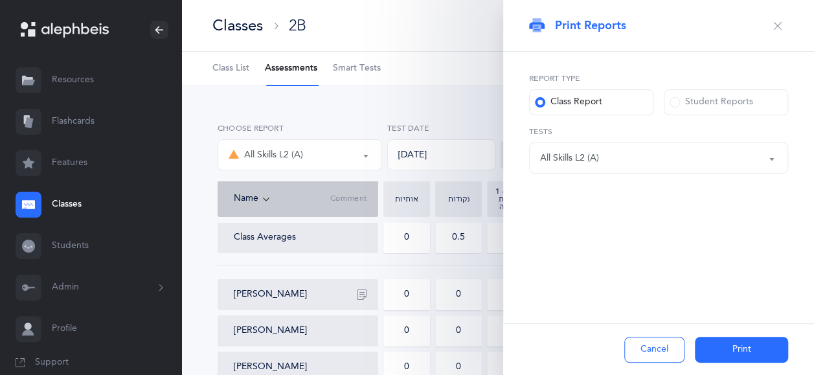
click at [741, 348] on button "Print" at bounding box center [741, 350] width 93 height 26
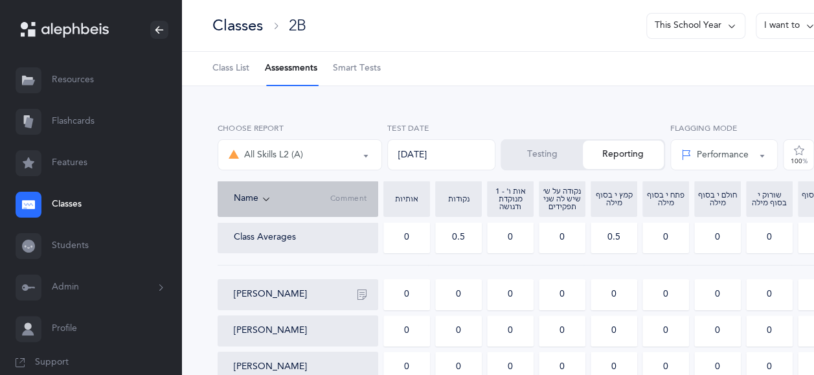
click at [241, 27] on div "Classes" at bounding box center [237, 25] width 50 height 21
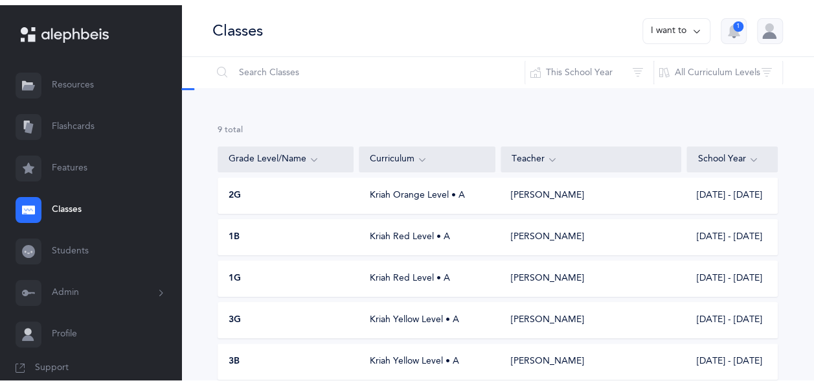
scroll to position [212, 0]
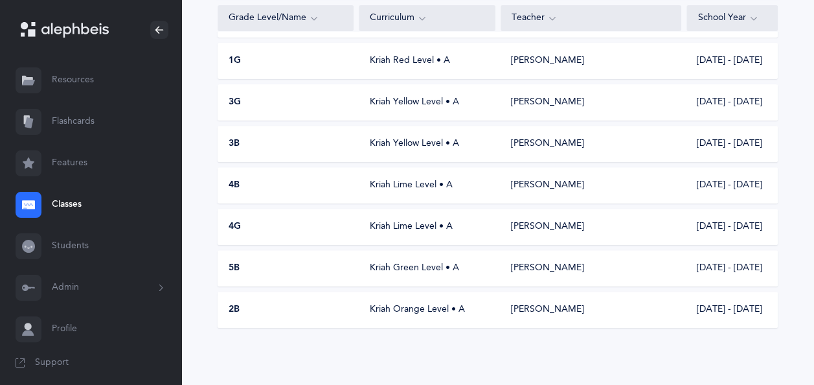
click at [269, 143] on div "3B" at bounding box center [286, 143] width 136 height 13
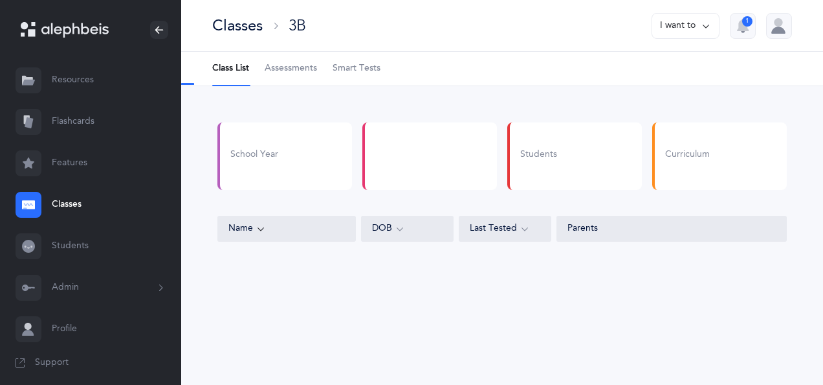
click at [269, 143] on div "School Year" at bounding box center [285, 155] width 135 height 67
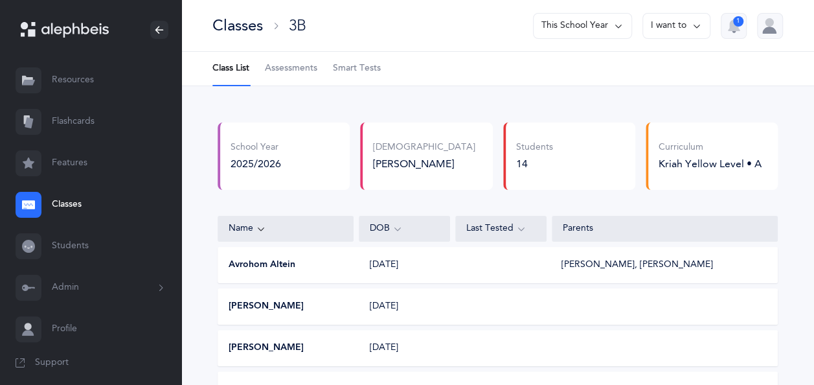
drag, startPoint x: 269, startPoint y: 143, endPoint x: 414, endPoint y: 33, distance: 182.0
click at [414, 33] on div "Classes 3B This School Year I want to 1" at bounding box center [497, 26] width 632 height 52
click at [236, 23] on div "Classes" at bounding box center [237, 25] width 50 height 21
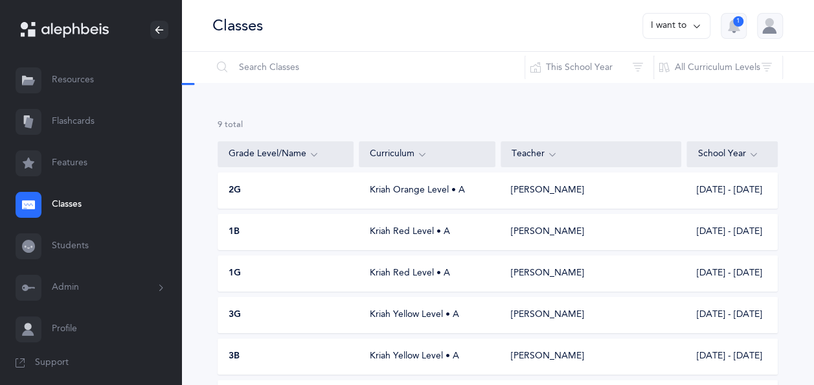
scroll to position [212, 0]
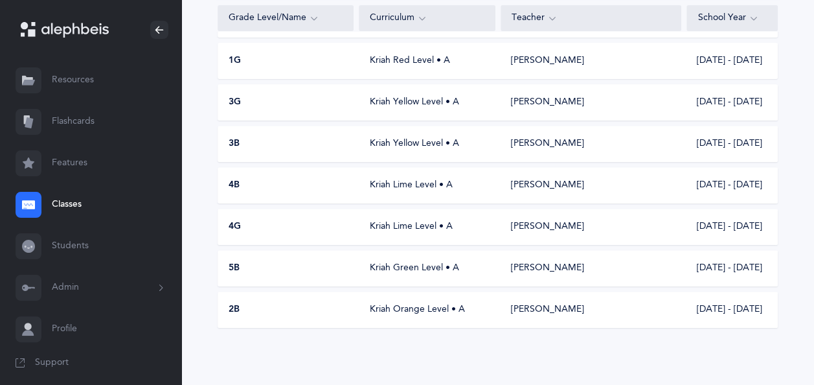
click at [267, 104] on div "3G" at bounding box center [286, 102] width 136 height 13
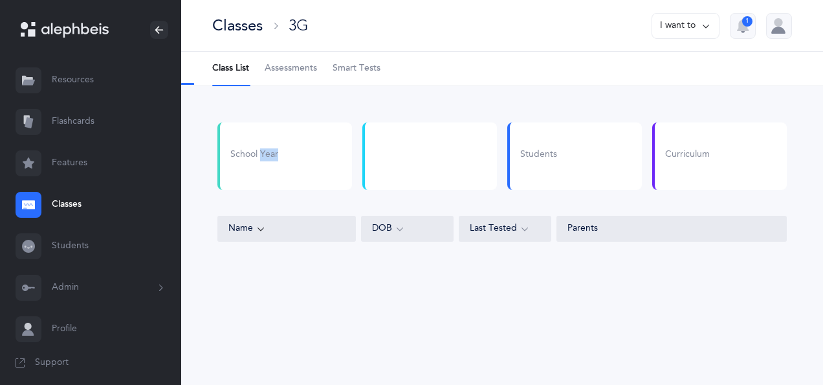
click at [267, 104] on div "School Year Students Curriculum Name DOB Last Tested Parents" at bounding box center [502, 192] width 642 height 212
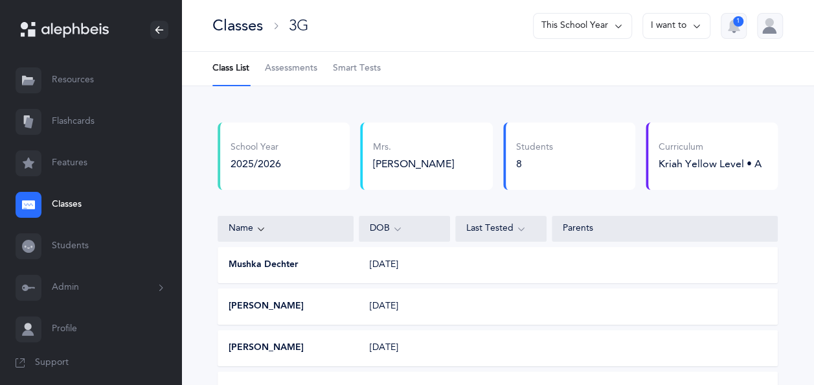
drag, startPoint x: 267, startPoint y: 104, endPoint x: 379, endPoint y: 91, distance: 113.3
click at [379, 91] on div "School Year 2025/2026 Mrs. [PERSON_NAME] Mrs. [PERSON_NAME] Mrs. [PERSON_NAME] …" at bounding box center [497, 358] width 632 height 544
click at [289, 71] on span "Assessments" at bounding box center [291, 68] width 52 height 13
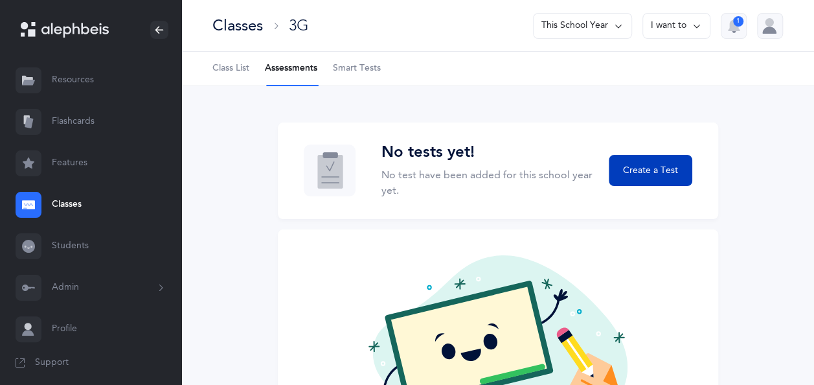
click at [646, 172] on span "Create a Test" at bounding box center [650, 171] width 55 height 14
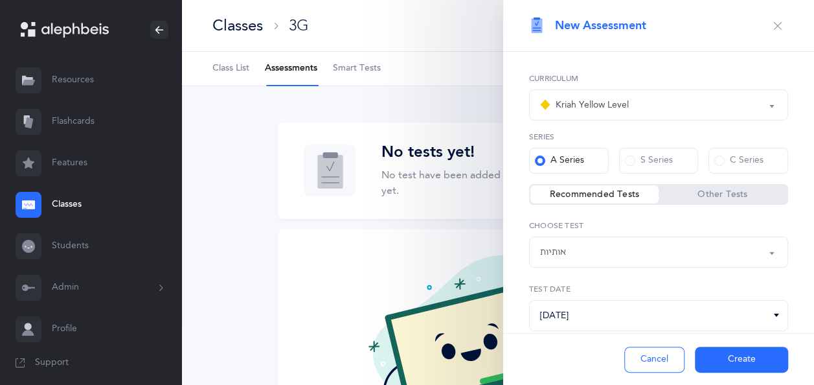
click at [612, 252] on div "אותיות" at bounding box center [658, 252] width 237 height 22
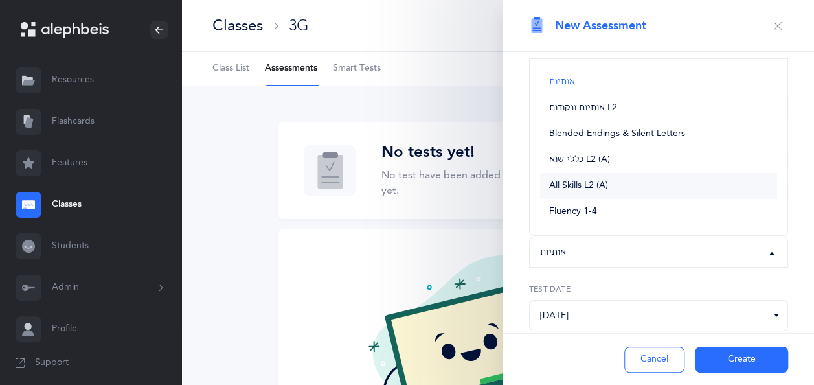
click at [602, 185] on span "All Skills L2 (A)" at bounding box center [578, 186] width 59 height 12
select select "13"
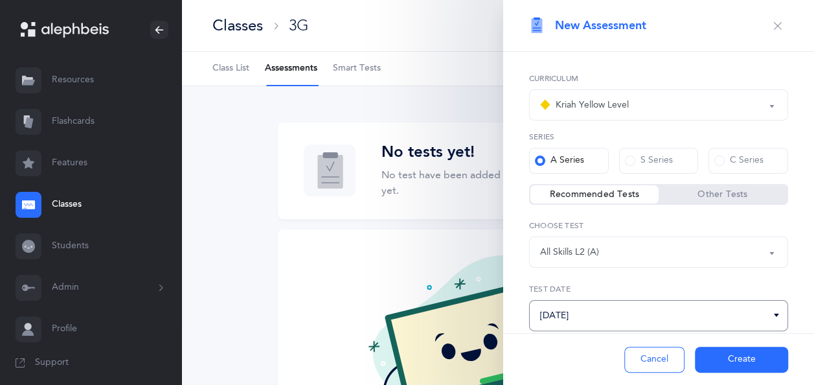
click at [724, 315] on input "[DATE]" at bounding box center [658, 315] width 259 height 31
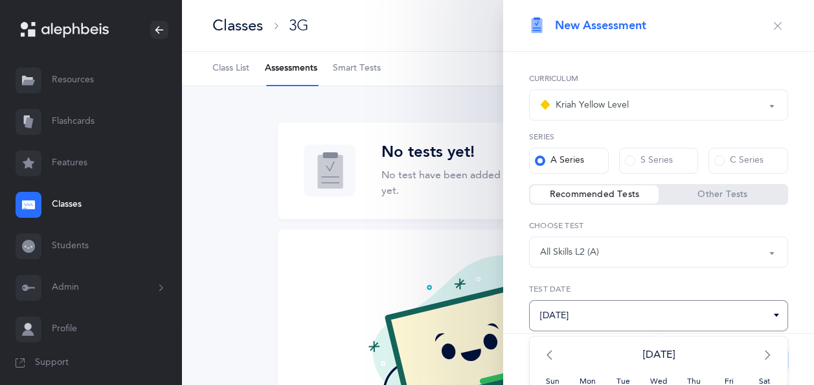
drag, startPoint x: 724, startPoint y: 315, endPoint x: 809, endPoint y: 229, distance: 119.9
click at [809, 229] on div "New Assessment Kriah Red Level Kriah Orange Level Kriah Yellow Level Kriah Gree…" at bounding box center [658, 192] width 311 height 385
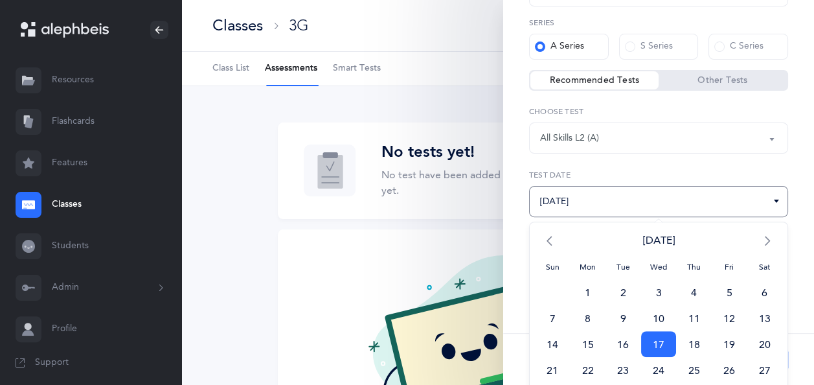
scroll to position [143, 0]
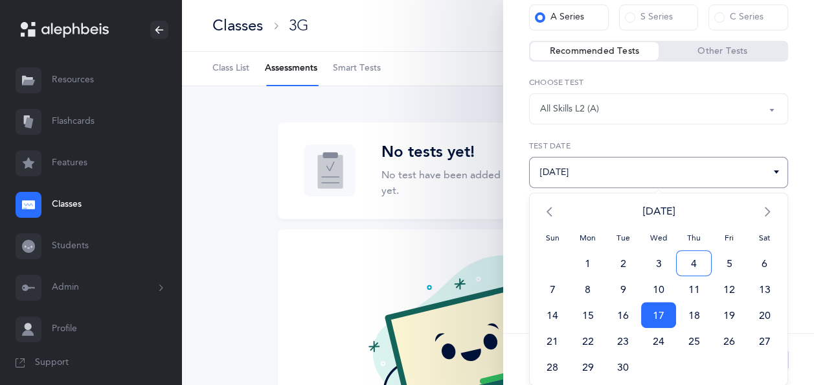
click at [682, 271] on span "4" at bounding box center [694, 263] width 36 height 26
type input "[DATE]"
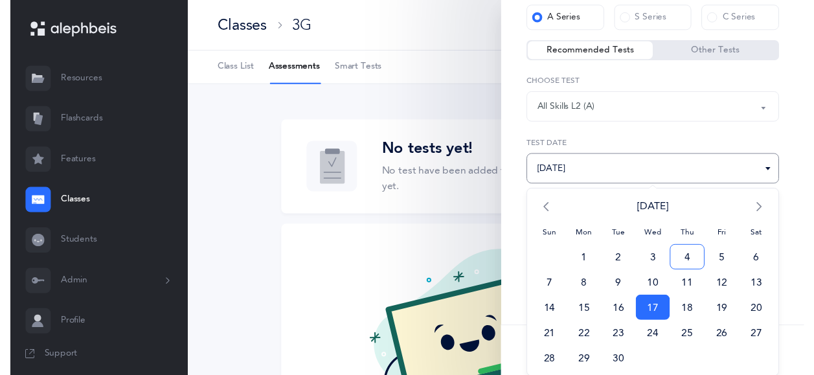
scroll to position [34, 0]
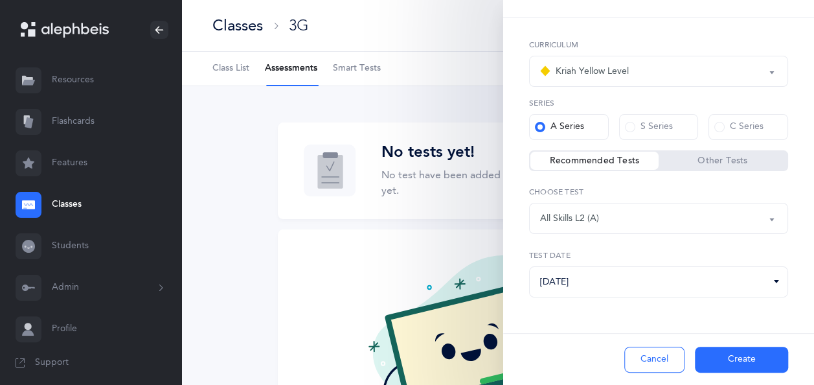
click at [754, 357] on button "Create" at bounding box center [741, 359] width 93 height 26
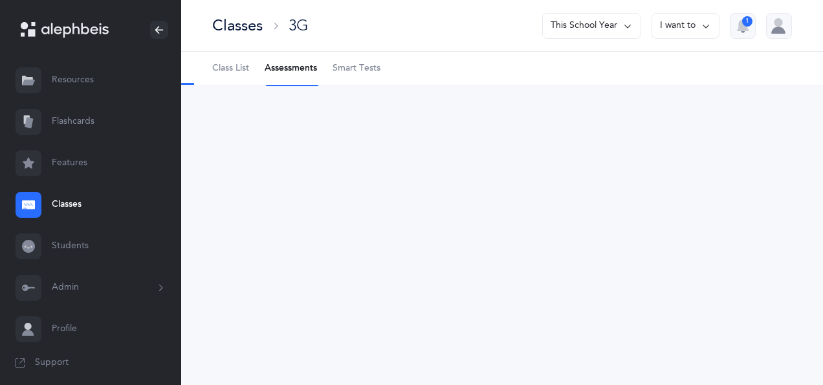
select select "13"
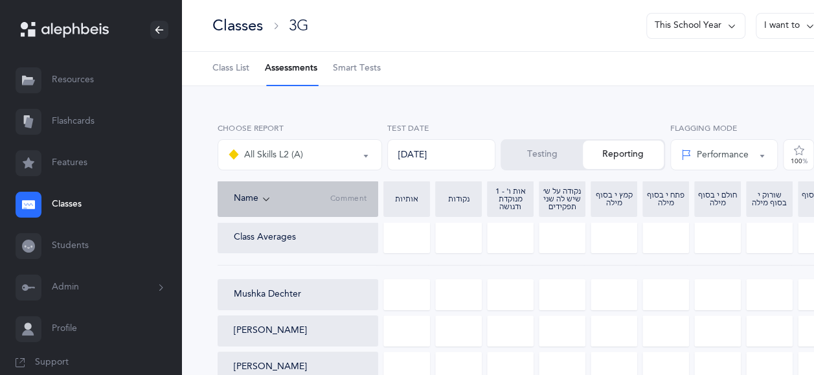
click at [519, 144] on button "Testing" at bounding box center [542, 154] width 81 height 28
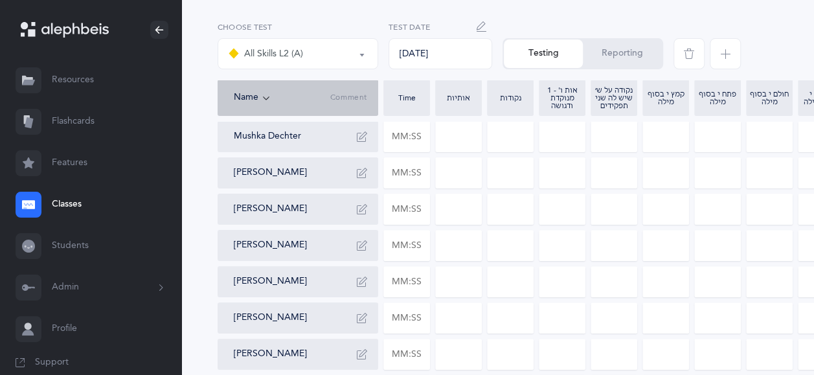
scroll to position [98, 0]
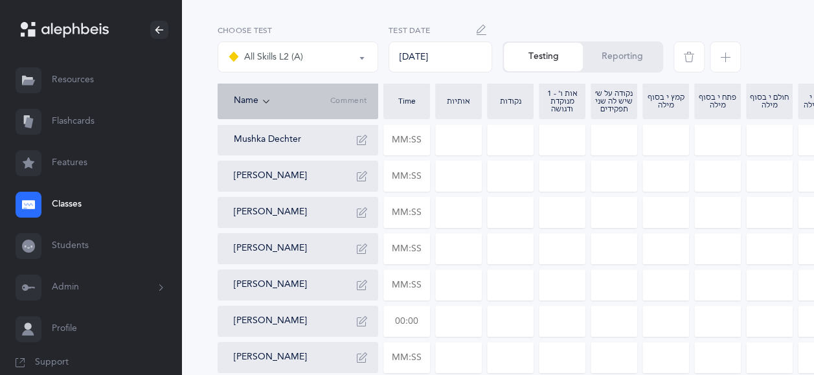
click at [424, 322] on input "text" at bounding box center [406, 321] width 45 height 30
type input "03:20"
type input "0"
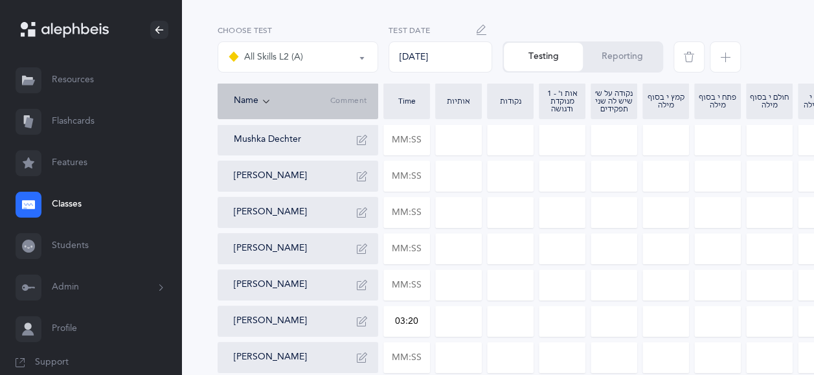
type input "0"
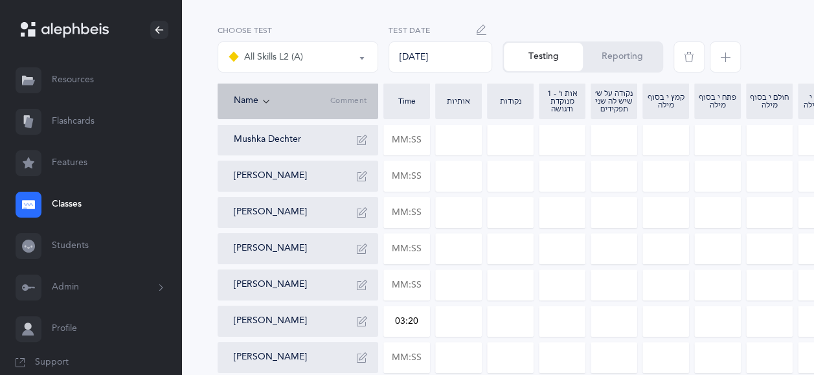
type input "0"
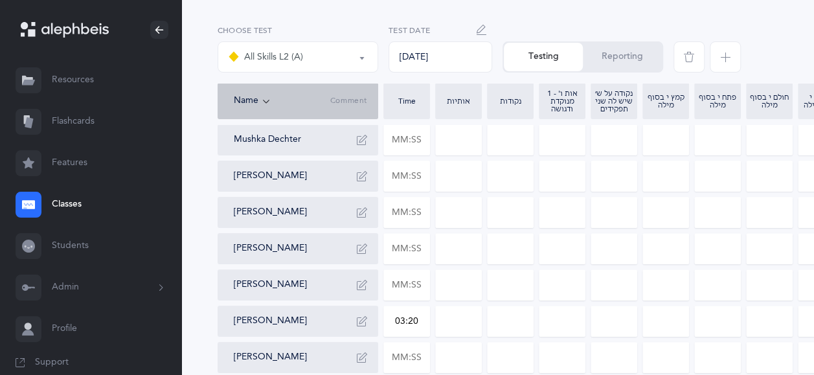
type input "0"
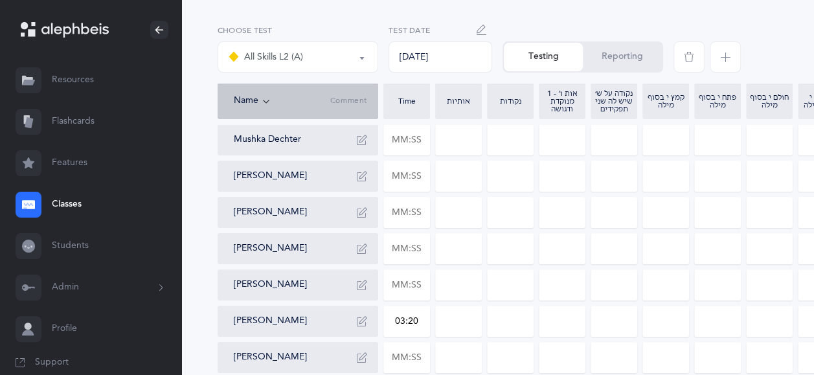
type input "0"
click at [212, 295] on div "All Skills L2 (A) All Skills L2 (A) Choose test [DATE] Test Date Testing Report…" at bounding box center [554, 229] width 746 height 483
click at [422, 284] on input "text" at bounding box center [406, 285] width 45 height 30
type input "02:34"
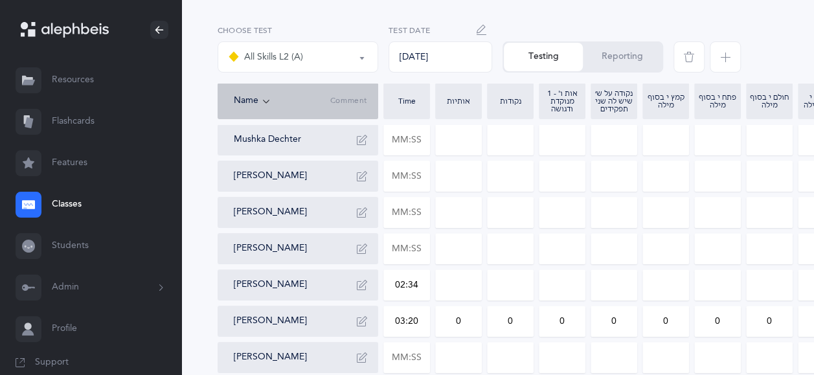
type input "0"
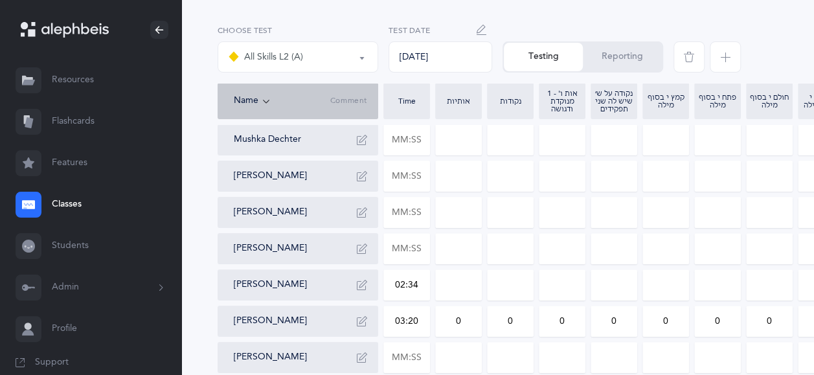
type input "0"
click at [195, 267] on div "All Skills L2 (A) All Skills L2 (A) Choose test [DATE] Test Date Testing Report…" at bounding box center [554, 229] width 746 height 483
click at [425, 139] on input "text" at bounding box center [406, 140] width 45 height 30
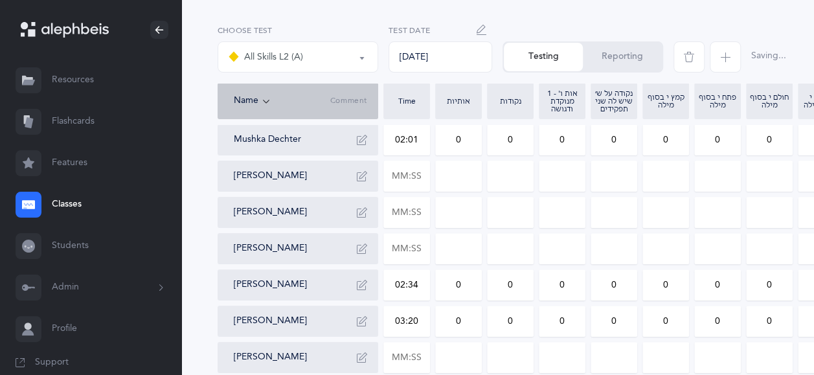
click at [202, 238] on div "All Skills L2 (A) All Skills L2 (A) Choose test [DATE] Test Date Testing Report…" at bounding box center [554, 229] width 746 height 483
click at [418, 176] on input "text" at bounding box center [406, 176] width 45 height 30
click at [195, 342] on div "All Skills L2 (A) All Skills L2 (A) Choose test [DATE] Test Date Testing Report…" at bounding box center [554, 229] width 746 height 483
click at [422, 355] on input "text" at bounding box center [406, 357] width 45 height 30
click at [200, 259] on div "All Skills L2 (A) All Skills L2 (A) Choose test [DATE] Test Date Testing Report…" at bounding box center [554, 229] width 746 height 483
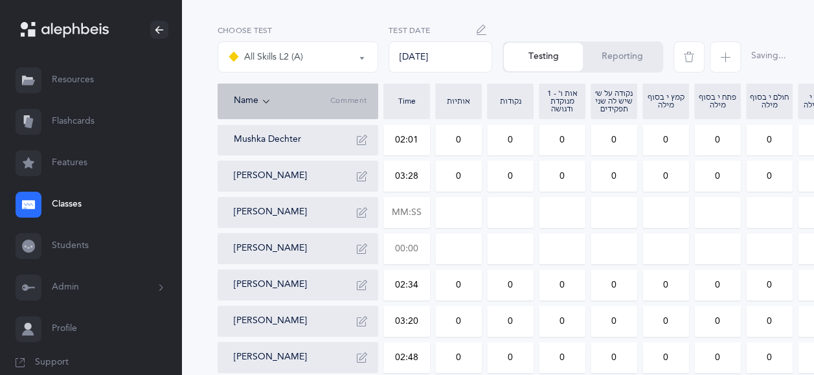
click at [422, 245] on input "text" at bounding box center [406, 249] width 45 height 30
click at [191, 241] on div "All Skills L2 (A) All Skills L2 (A) Choose test [DATE] Test Date Testing Report…" at bounding box center [554, 229] width 746 height 483
click at [425, 214] on input "text" at bounding box center [406, 212] width 45 height 30
click at [189, 210] on div "All Skills L2 (A) All Skills L2 (A) Choose test [DATE] Test Date Testing Report…" at bounding box center [554, 229] width 746 height 483
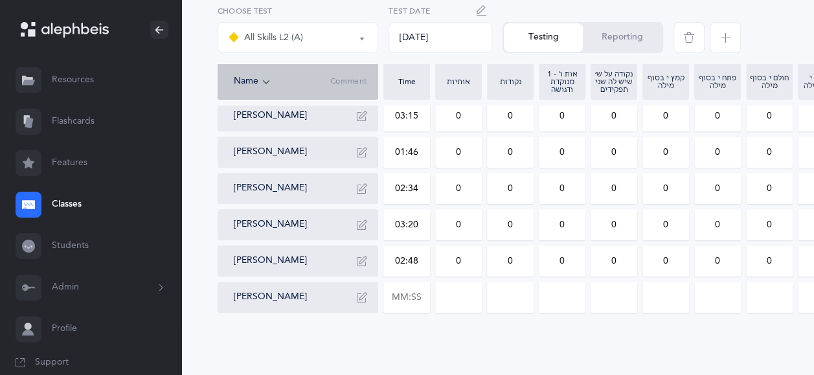
scroll to position [204, 0]
click at [197, 164] on div "All Skills L2 (A) All Skills L2 (A) Choose test [DATE] Test Date Testing Report…" at bounding box center [554, 133] width 746 height 483
